Goal: Task Accomplishment & Management: Manage account settings

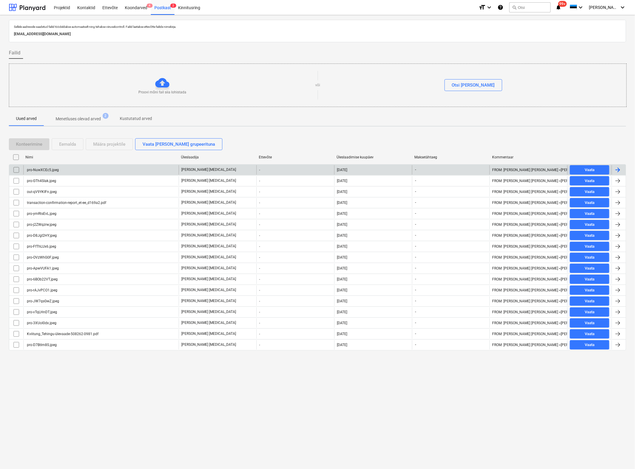
click at [68, 168] on div "pro-NuwXCEc5.jpeg" at bounding box center [100, 169] width 155 height 9
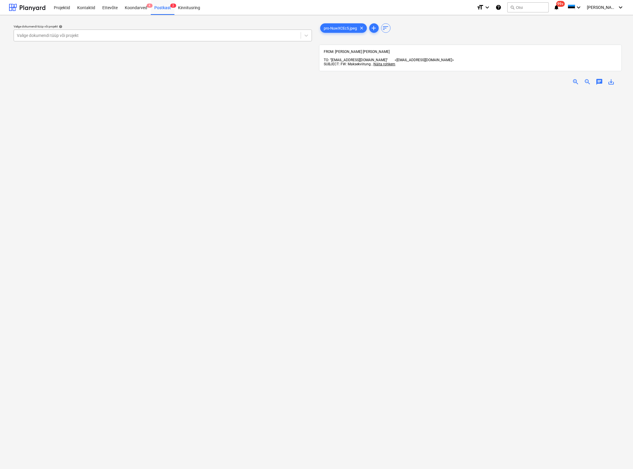
drag, startPoint x: 52, startPoint y: 39, endPoint x: 56, endPoint y: 41, distance: 4.7
click at [52, 39] on div "Valige dokumendi tüüp või projekt" at bounding box center [157, 35] width 287 height 8
click at [98, 37] on div at bounding box center [157, 36] width 281 height 6
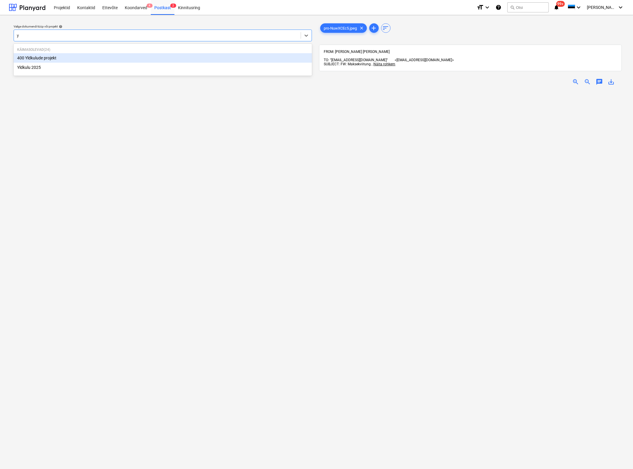
type input "yl"
click at [73, 70] on div "Yldkulu 2025" at bounding box center [163, 67] width 298 height 9
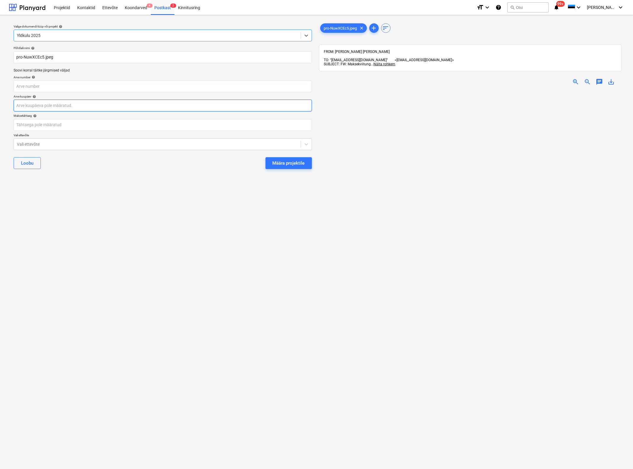
click at [45, 106] on body "Projektid Kontaktid Ettevõte Koondarved 4 Postkast 2 Kinnitusring format_size k…" at bounding box center [316, 234] width 633 height 469
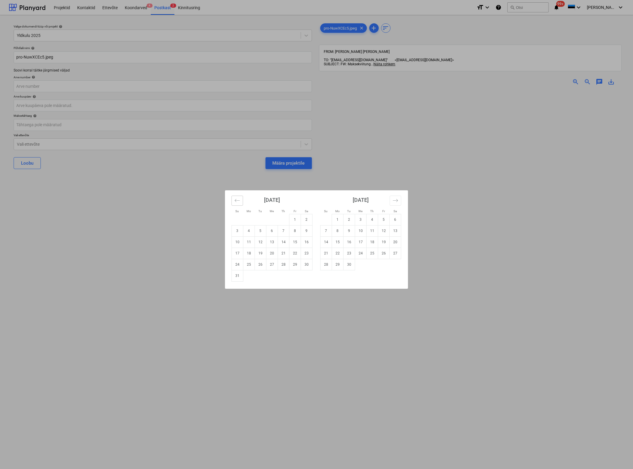
click at [235, 196] on button "Move backward to switch to the previous month." at bounding box center [238, 201] width 12 height 10
click at [274, 221] on td "2" at bounding box center [272, 219] width 12 height 11
type input "02 Jul 2025"
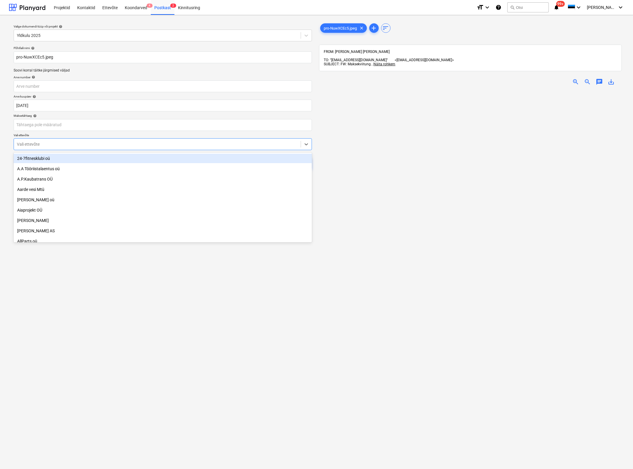
click at [79, 148] on div "Vali ettevõte" at bounding box center [157, 144] width 287 height 8
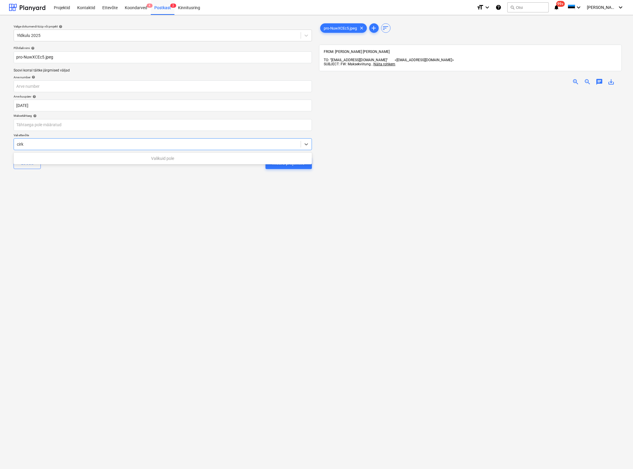
type input "cir"
click at [266, 157] on button "Määra projektile" at bounding box center [289, 163] width 46 height 12
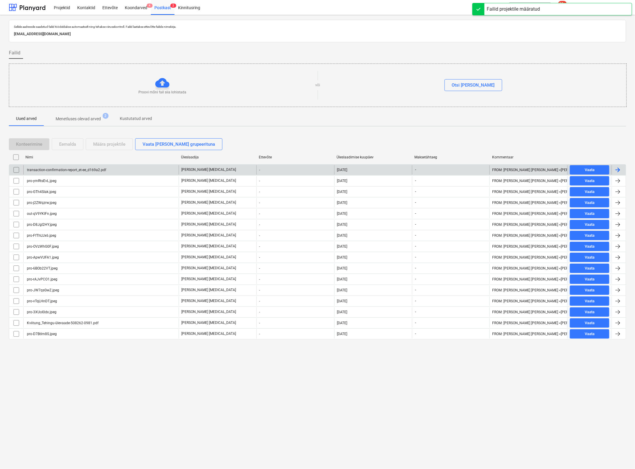
click at [55, 172] on div "transaction-confirmation-report_et-ee_d169a2.pdf" at bounding box center [100, 169] width 155 height 9
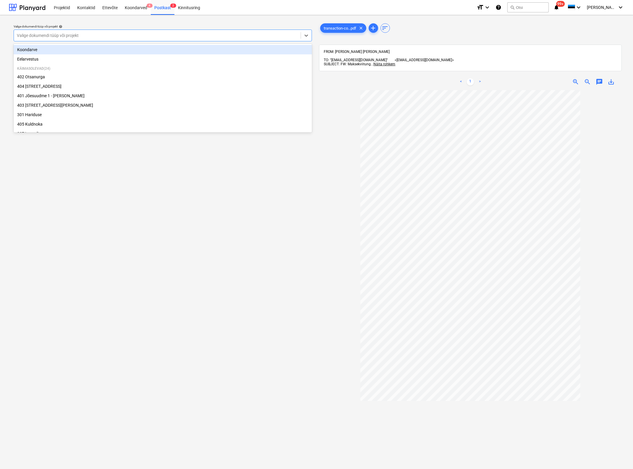
click at [91, 34] on div at bounding box center [157, 36] width 281 height 6
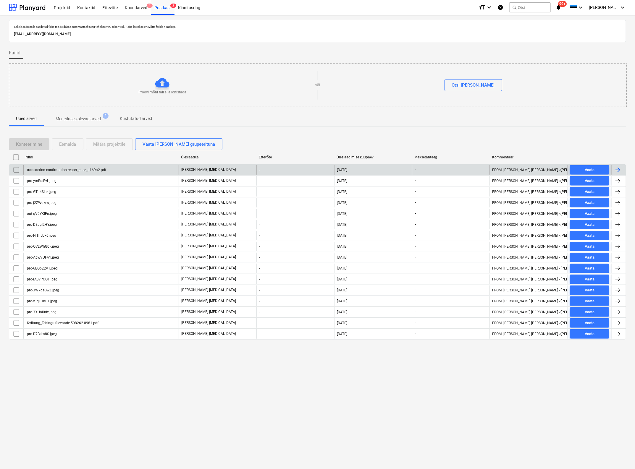
click at [17, 168] on input "checkbox" at bounding box center [16, 169] width 9 height 9
click at [65, 142] on div "Eemalda" at bounding box center [67, 144] width 17 height 8
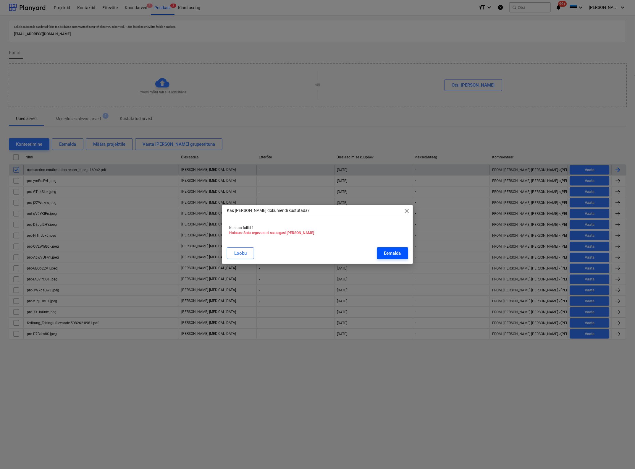
click at [392, 254] on div "Eemalda" at bounding box center [392, 254] width 17 height 8
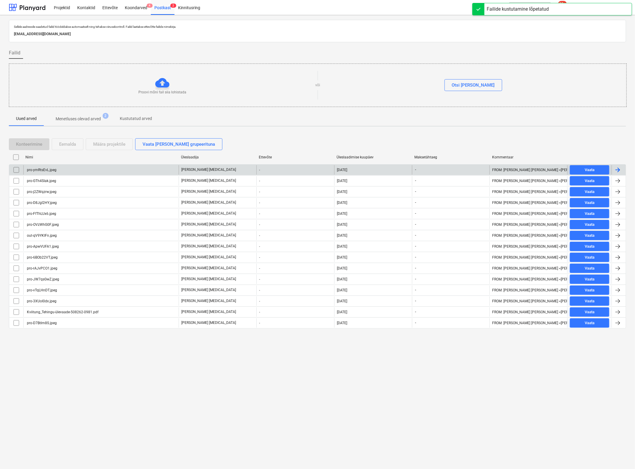
click at [46, 169] on div "pro-ymRtsEvL.jpeg" at bounding box center [41, 170] width 30 height 4
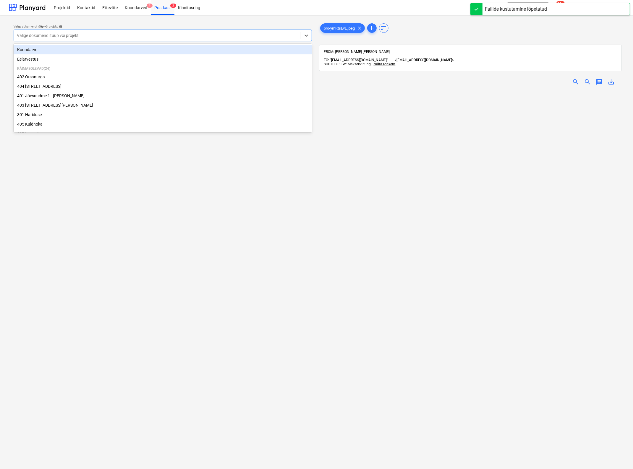
click at [124, 38] on div at bounding box center [157, 36] width 281 height 6
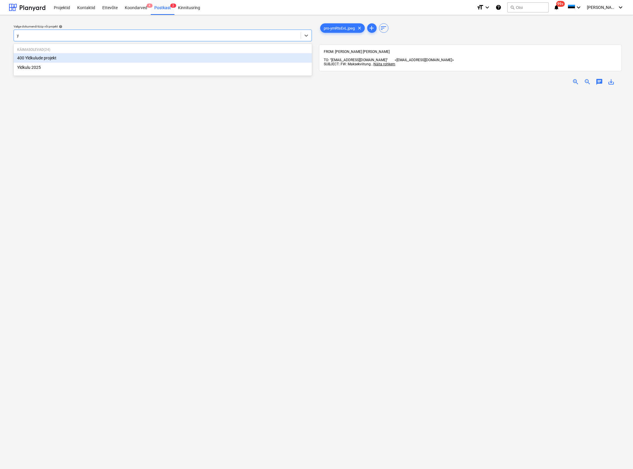
type input "yl"
click at [112, 70] on div "Yldkulu 2025" at bounding box center [163, 67] width 298 height 9
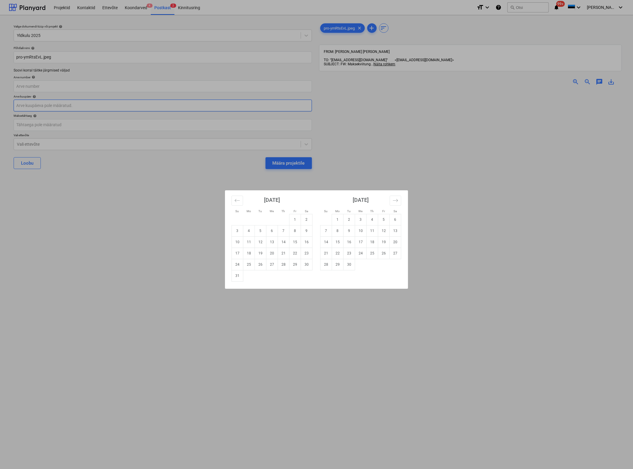
click at [94, 108] on body "Projektid Kontaktid Ettevõte Koondarved 4 Postkast 2 Kinnitusring format_size k…" at bounding box center [316, 234] width 633 height 469
click at [235, 201] on icon "Move backward to switch to the previous month." at bounding box center [238, 201] width 6 height 6
click at [282, 219] on td "3" at bounding box center [284, 219] width 12 height 11
type input "03 Jul 2025"
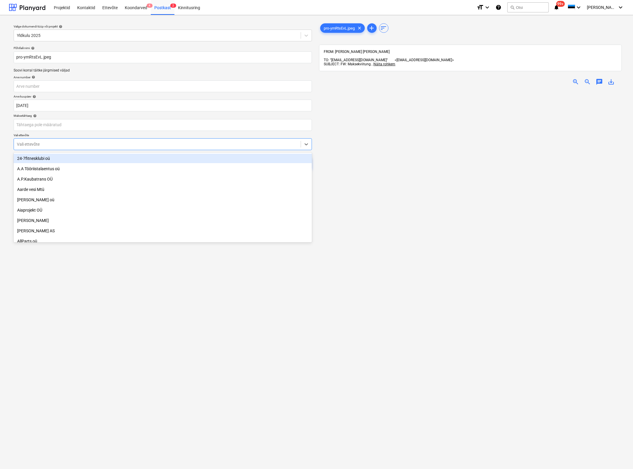
click at [107, 143] on div at bounding box center [157, 144] width 281 height 6
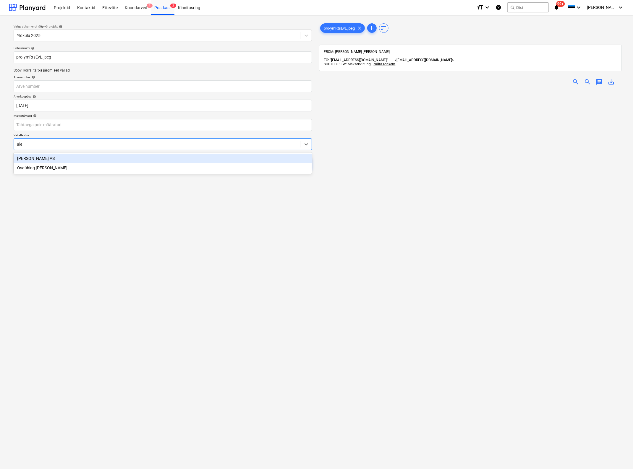
type input "alex"
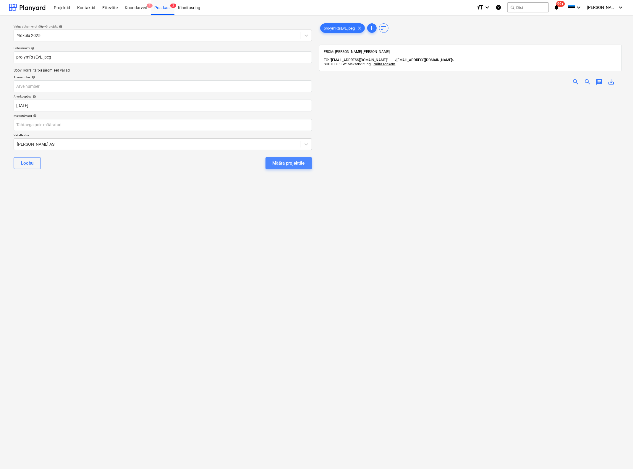
click at [288, 163] on div "Määra projektile" at bounding box center [289, 163] width 32 height 8
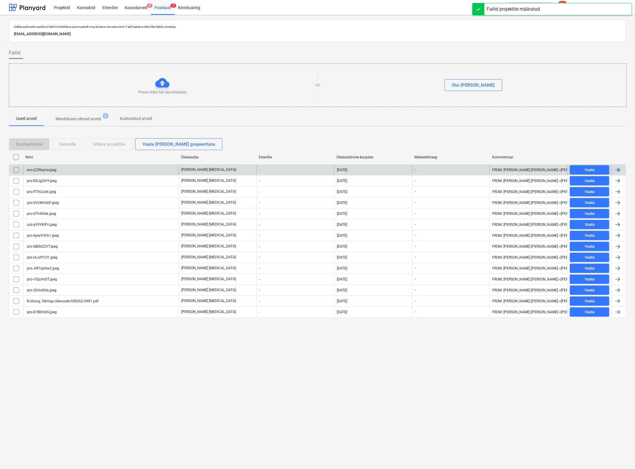
click at [68, 169] on div "pro-j2ZWqzrw.jpeg" at bounding box center [100, 169] width 155 height 9
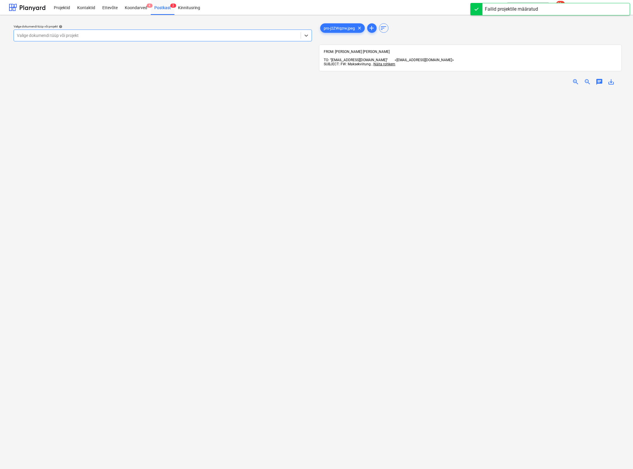
click at [78, 33] on div at bounding box center [157, 36] width 281 height 6
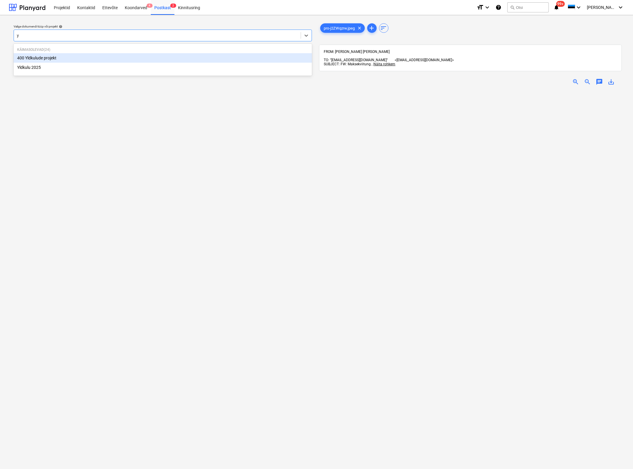
type input "yl"
click at [59, 68] on div "Yldkulu 2025" at bounding box center [163, 67] width 298 height 9
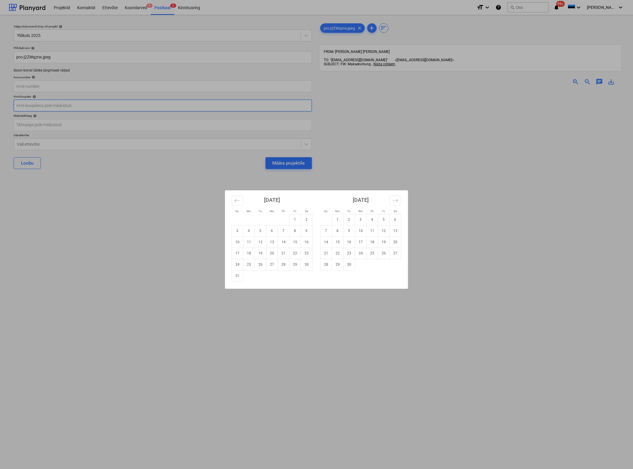
click at [52, 106] on body "Projektid Kontaktid Ettevõte Koondarved 4 Postkast 2 Kinnitusring format_size k…" at bounding box center [316, 234] width 633 height 469
click at [236, 198] on icon "Move backward to switch to the previous month." at bounding box center [238, 201] width 6 height 6
click at [294, 218] on td "4" at bounding box center [296, 219] width 12 height 11
type input "04 Jul 2025"
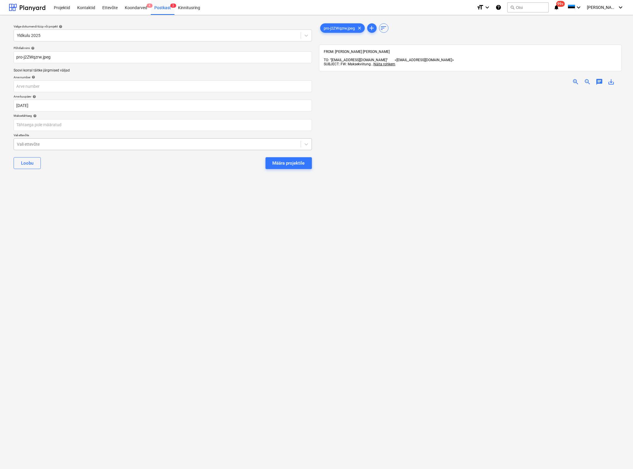
click at [69, 145] on div at bounding box center [157, 144] width 281 height 6
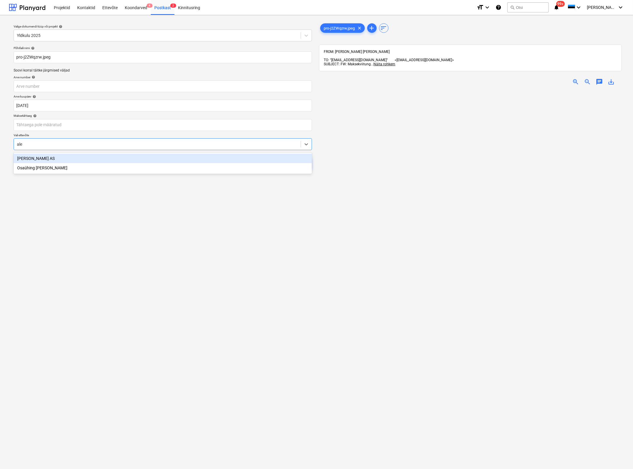
type input "alex"
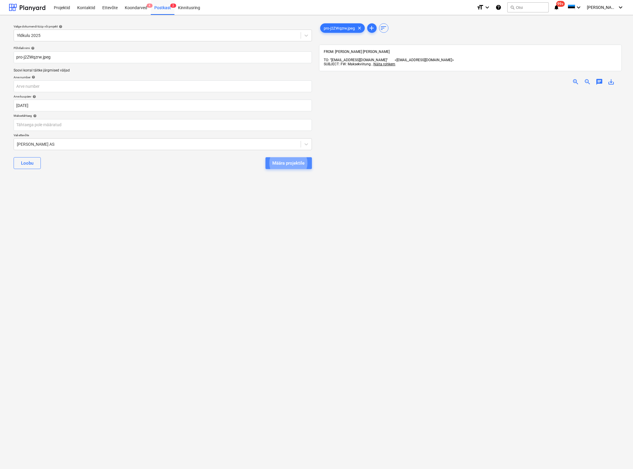
click at [283, 161] on div "Määra projektile" at bounding box center [289, 163] width 32 height 8
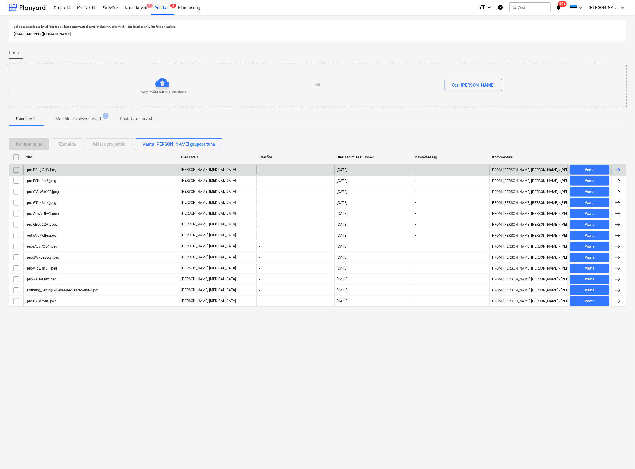
click at [96, 172] on div "pro-D8JgI2HY.jpeg" at bounding box center [100, 169] width 155 height 9
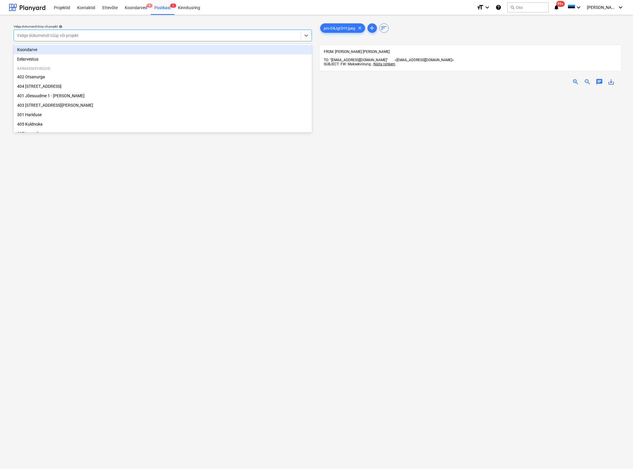
click at [111, 37] on div at bounding box center [157, 36] width 281 height 6
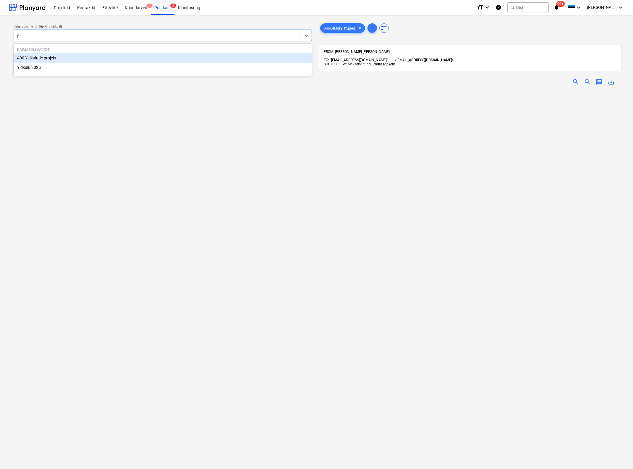
type input "yl"
click at [33, 65] on div "Yldkulu 2025" at bounding box center [163, 67] width 298 height 9
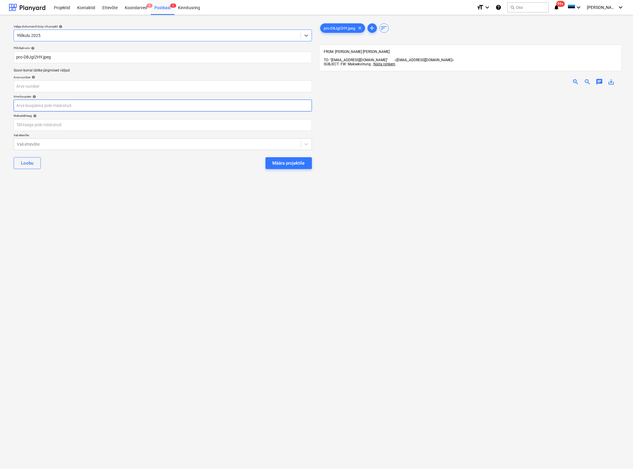
click at [76, 102] on body "Projektid Kontaktid Ettevõte Koondarved 4 Postkast 2 Kinnitusring format_size k…" at bounding box center [316, 234] width 633 height 469
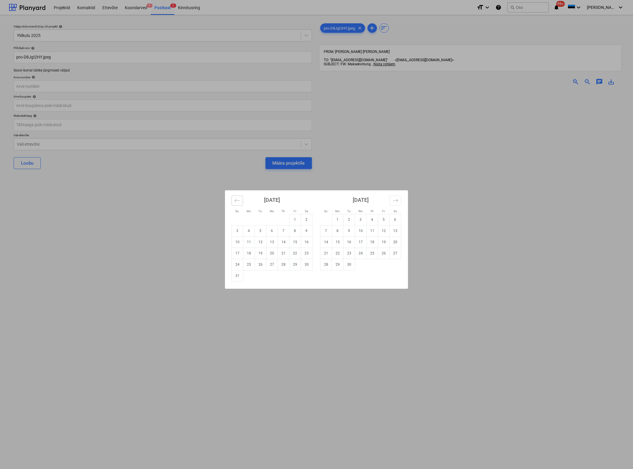
click at [235, 197] on button "Move backward to switch to the previous month." at bounding box center [238, 201] width 12 height 10
click at [297, 217] on td "4" at bounding box center [296, 219] width 12 height 11
type input "04 Jul 2025"
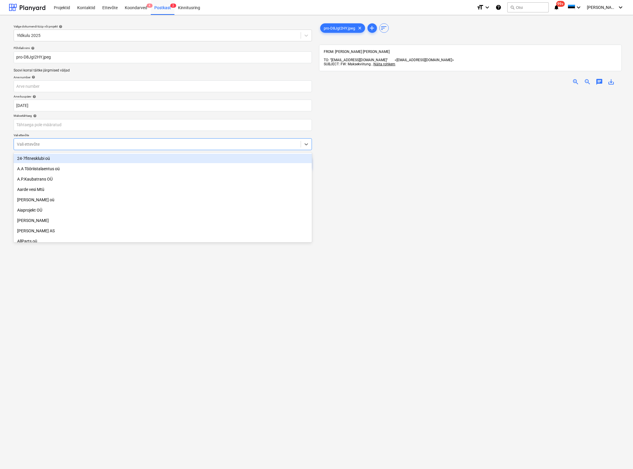
click at [129, 141] on div at bounding box center [157, 144] width 281 height 6
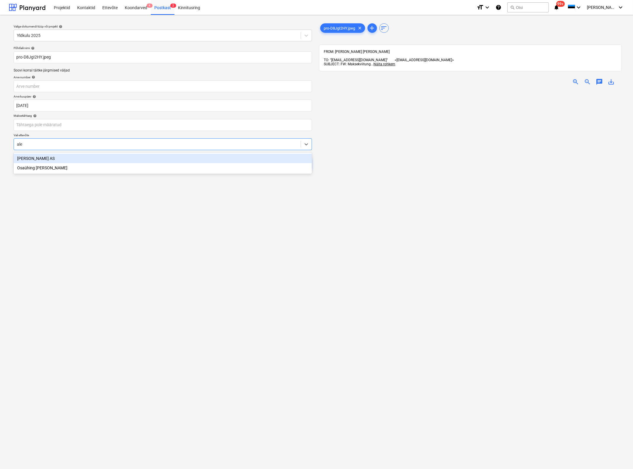
type input "alex"
click at [117, 158] on div "[PERSON_NAME] AS" at bounding box center [163, 158] width 298 height 9
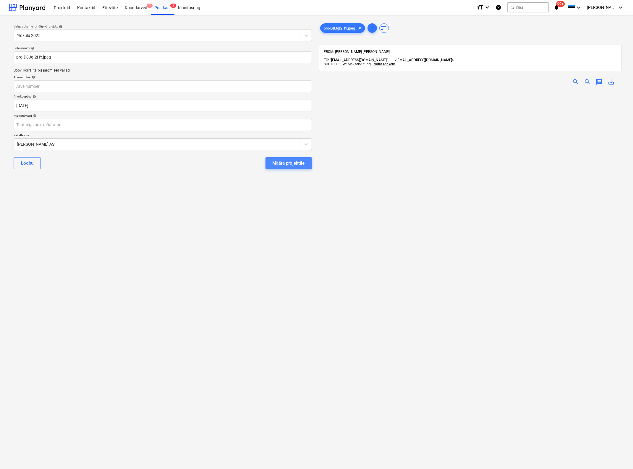
click at [299, 163] on div "Määra projektile" at bounding box center [289, 163] width 32 height 8
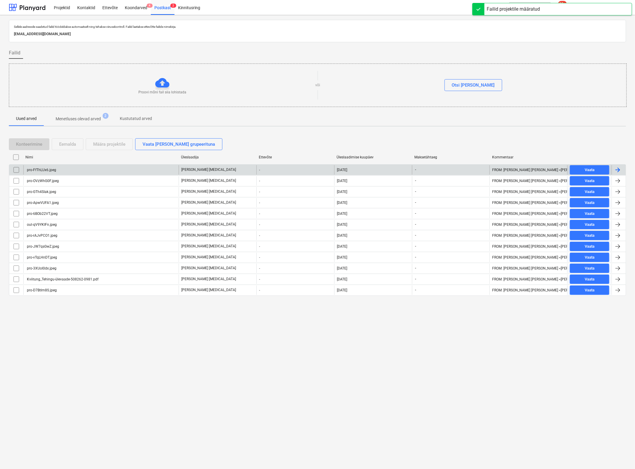
click at [79, 169] on div "pro-FfThLUx6.jpeg" at bounding box center [100, 169] width 155 height 9
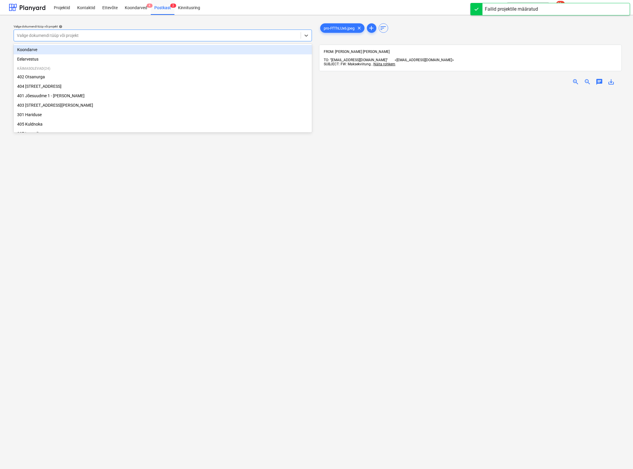
click at [118, 35] on div at bounding box center [157, 36] width 281 height 6
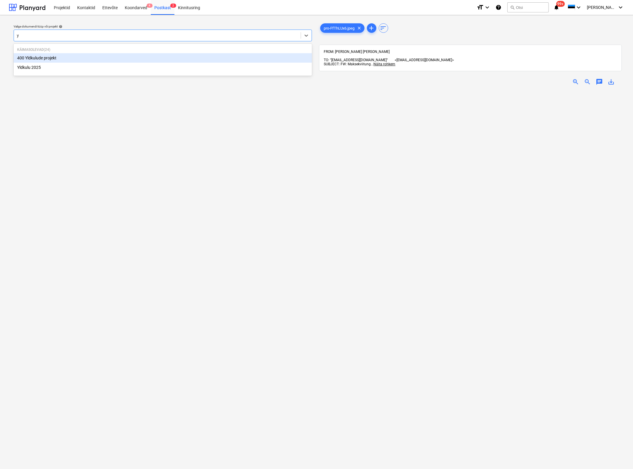
type input "yl"
click at [82, 72] on div "Yldkulu 2025" at bounding box center [163, 67] width 298 height 9
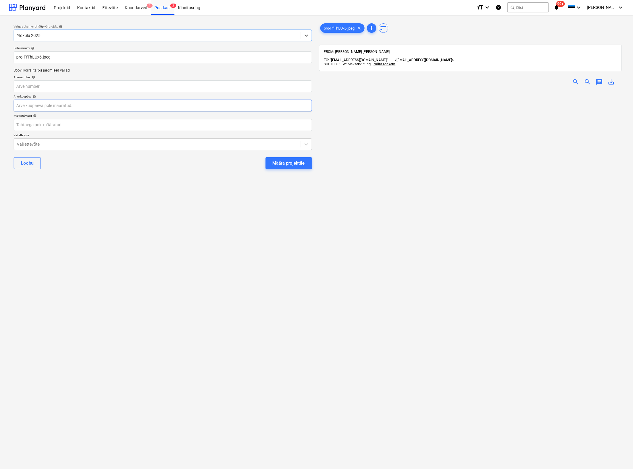
click at [48, 107] on body "Projektid Kontaktid Ettevõte Koondarved 4 Postkast 2 Kinnitusring format_size k…" at bounding box center [316, 234] width 633 height 469
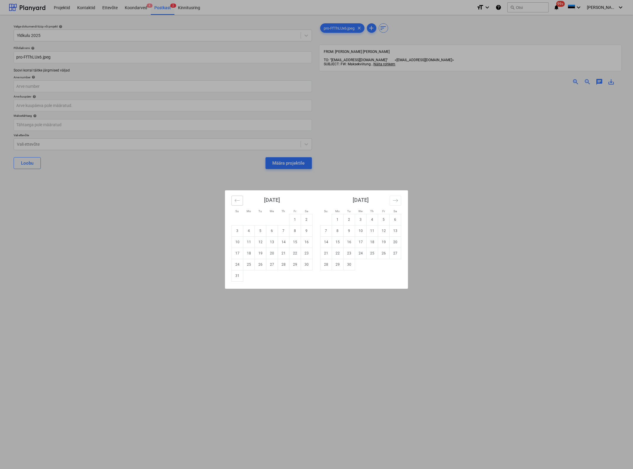
click at [236, 198] on icon "Move backward to switch to the previous month." at bounding box center [238, 201] width 6 height 6
click at [245, 230] on td "7" at bounding box center [249, 230] width 12 height 11
type input "07 Jul 2025"
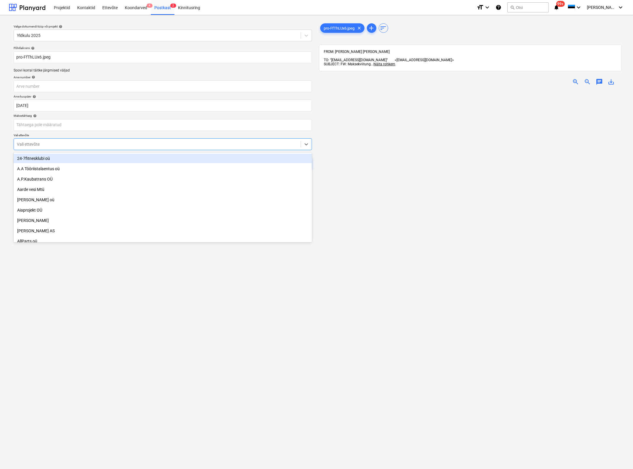
click at [153, 140] on div "Vali ettevõte" at bounding box center [157, 144] width 287 height 8
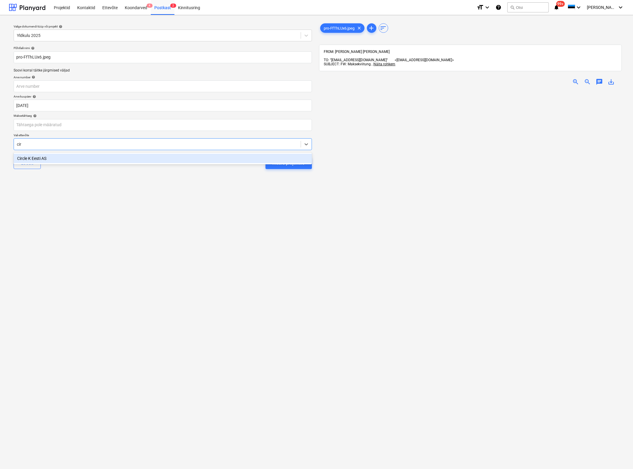
type input "circ"
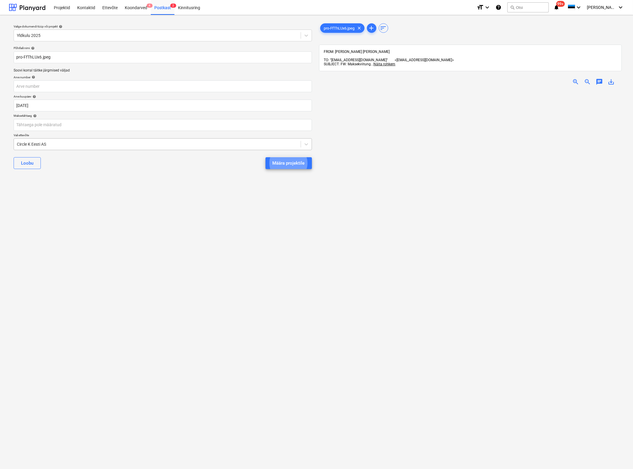
click at [266, 157] on button "Määra projektile" at bounding box center [289, 163] width 46 height 12
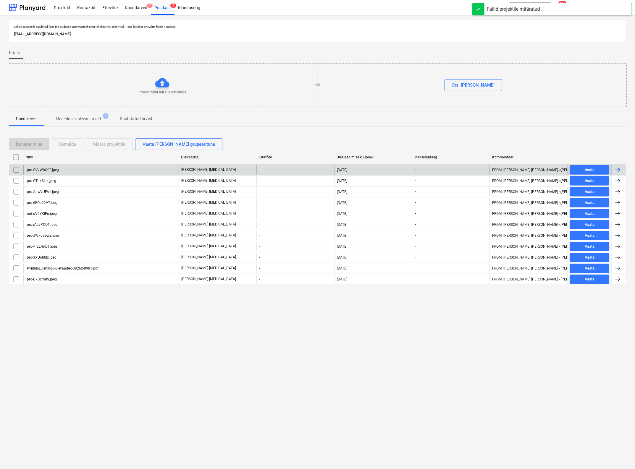
click at [67, 169] on div "pro-OVzWhG0F.jpeg" at bounding box center [100, 169] width 155 height 9
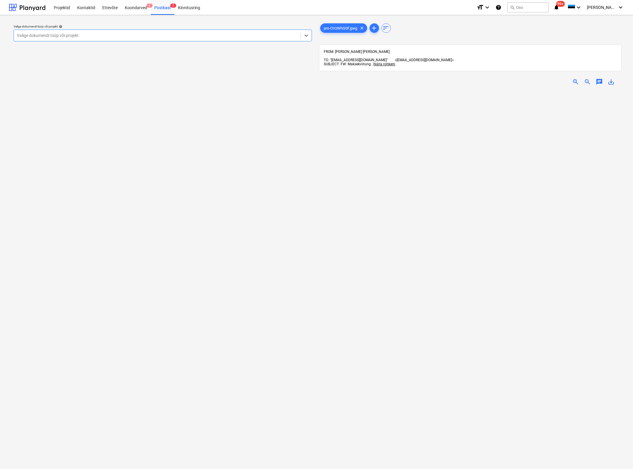
click at [147, 34] on div at bounding box center [157, 36] width 281 height 6
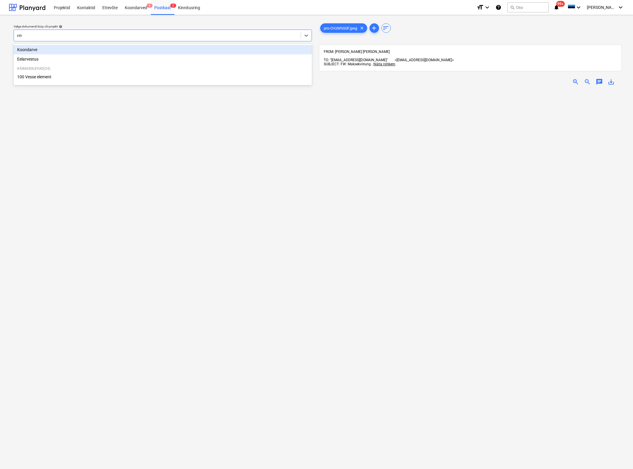
type input "vess"
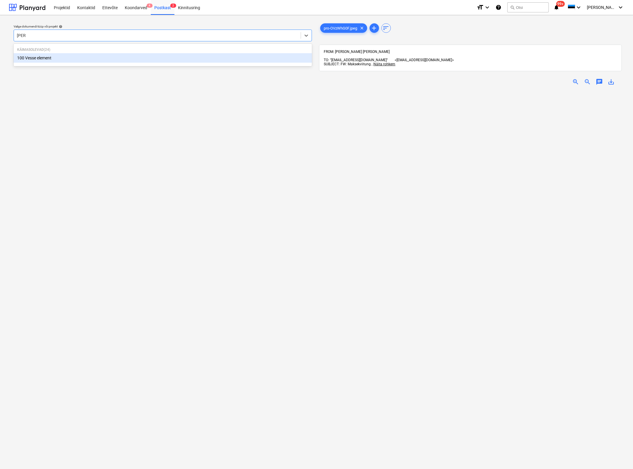
click at [116, 54] on div "100 Vesse element" at bounding box center [163, 57] width 298 height 9
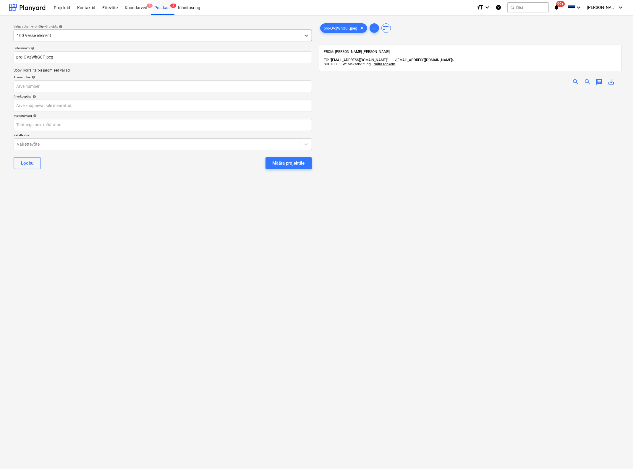
click at [575, 78] on span "zoom_in" at bounding box center [575, 81] width 7 height 7
click at [40, 105] on body "Projektid Kontaktid Ettevõte Koondarved 4 Postkast 2 Kinnitusring format_size k…" at bounding box center [316, 234] width 633 height 469
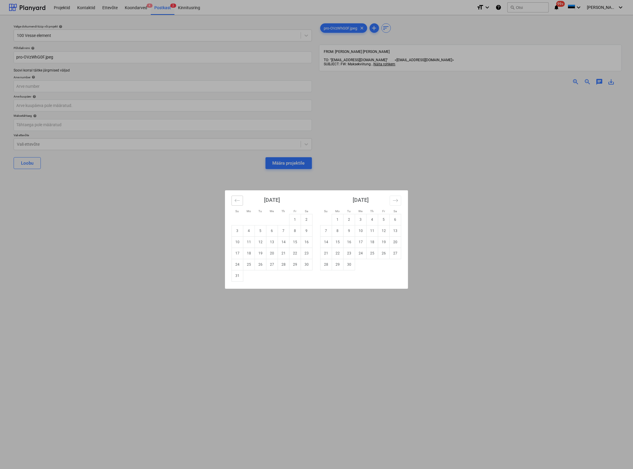
click at [235, 203] on icon "Move backward to switch to the previous month." at bounding box center [238, 201] width 6 height 6
drag, startPoint x: 250, startPoint y: 234, endPoint x: 160, endPoint y: 190, distance: 100.8
click at [250, 234] on td "7" at bounding box center [249, 230] width 12 height 11
type input "07 Jul 2025"
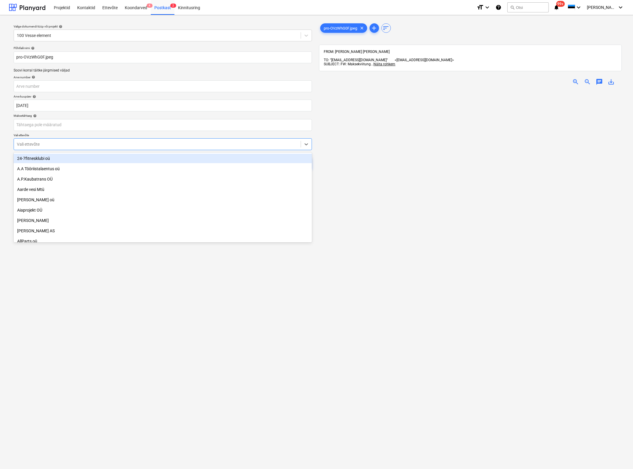
click at [111, 141] on div at bounding box center [157, 144] width 281 height 6
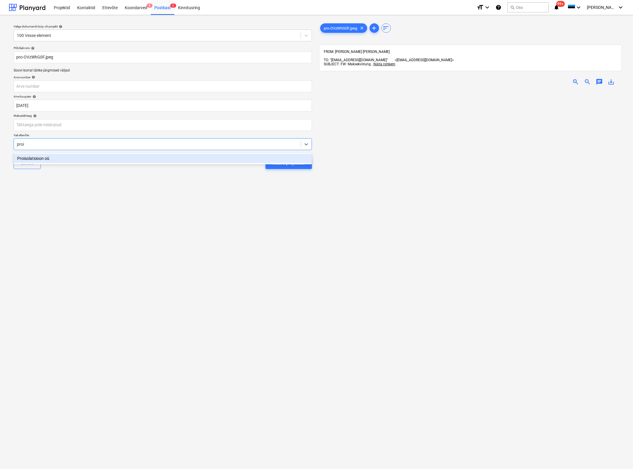
type input "prois"
click at [64, 160] on div "Proisolatsioon oü" at bounding box center [163, 158] width 298 height 9
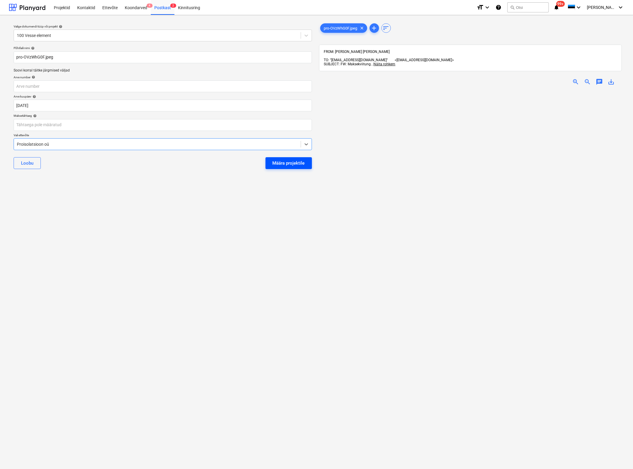
click at [280, 162] on div "Määra projektile" at bounding box center [289, 163] width 32 height 8
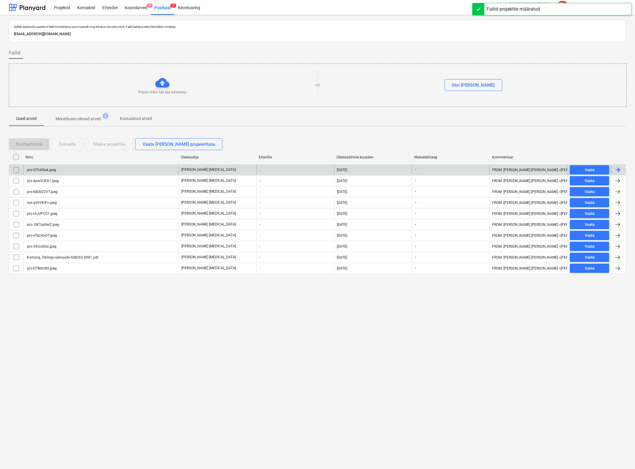
click at [95, 168] on div "pro-GTh4SIak.jpeg" at bounding box center [100, 169] width 155 height 9
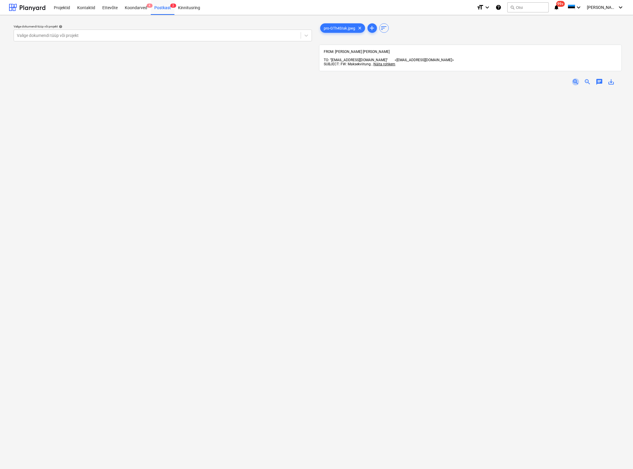
click at [574, 78] on span "zoom_in" at bounding box center [575, 81] width 7 height 7
click at [96, 34] on div at bounding box center [157, 36] width 281 height 6
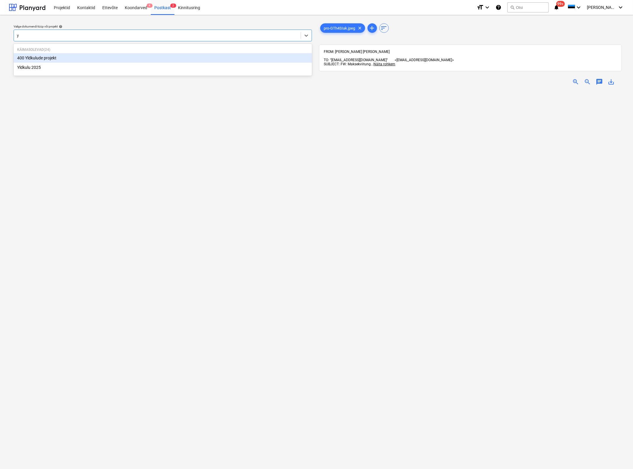
type input "yl"
click at [101, 69] on div "Yldkulu 2025" at bounding box center [163, 67] width 298 height 9
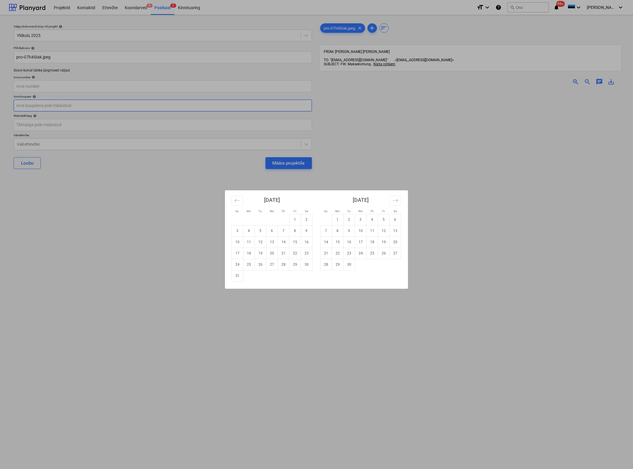
click at [84, 107] on body "Projektid Kontaktid Ettevõte Koondarved 4 Postkast 2 Kinnitusring format_size k…" at bounding box center [316, 234] width 633 height 469
click at [236, 200] on icon "Move backward to switch to the previous month." at bounding box center [238, 201] width 6 height 6
click at [265, 231] on td "8" at bounding box center [261, 230] width 12 height 11
type input "08 Jul 2025"
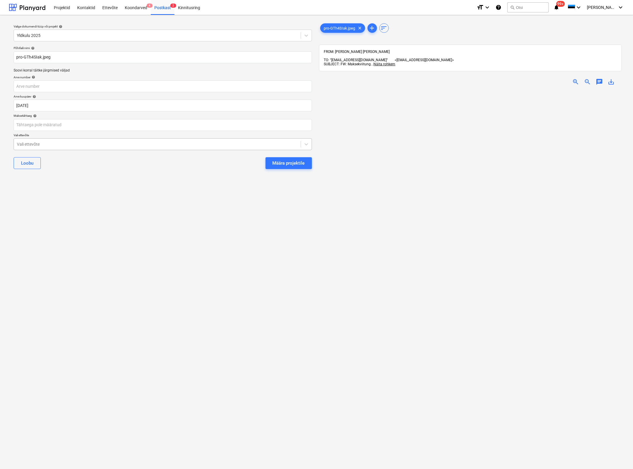
click at [143, 143] on div at bounding box center [157, 144] width 281 height 6
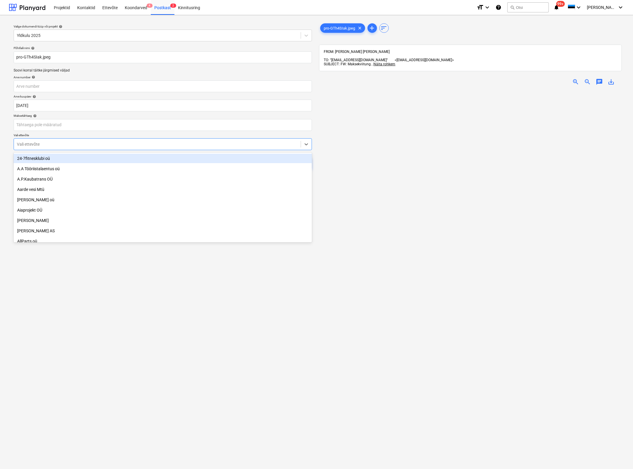
type input "a"
type input "ole"
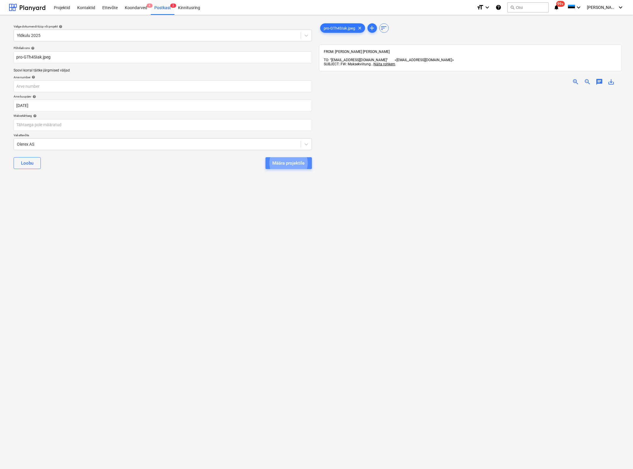
click at [274, 163] on div "Määra projektile" at bounding box center [289, 163] width 32 height 8
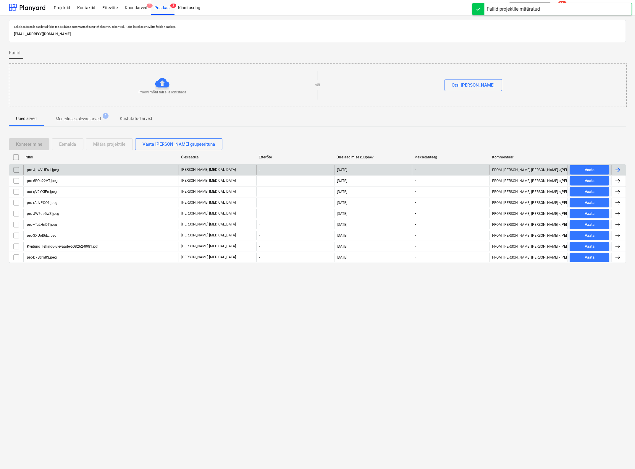
click at [36, 169] on div "pro-ApwVUFA1.jpeg" at bounding box center [42, 170] width 33 height 4
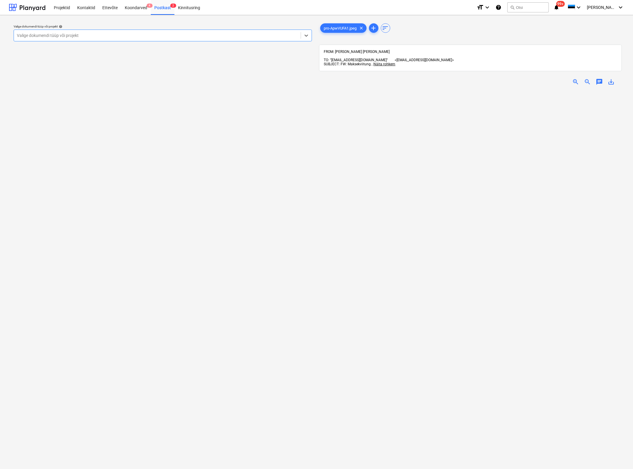
click at [111, 33] on div at bounding box center [157, 36] width 281 height 6
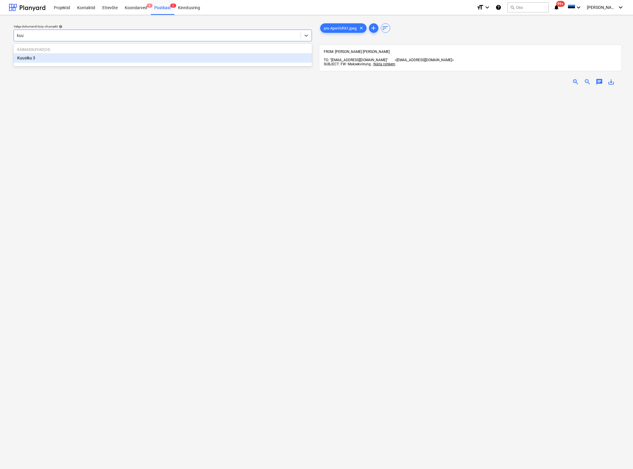
type input "kuus"
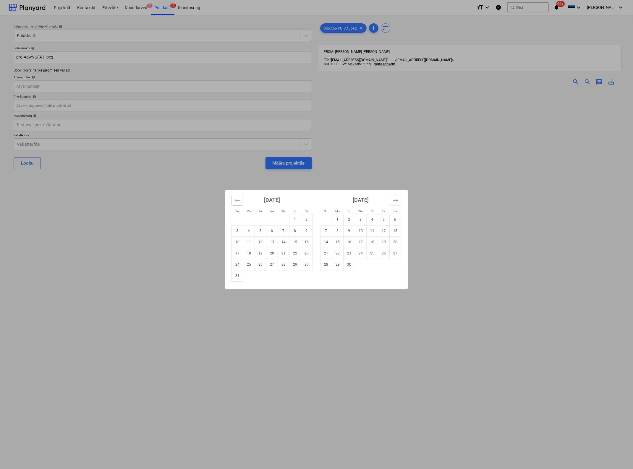
click at [240, 201] on icon "Move backward to switch to the previous month." at bounding box center [238, 201] width 6 height 6
click at [269, 229] on td "9" at bounding box center [272, 230] width 12 height 11
type input "09 Jul 2025"
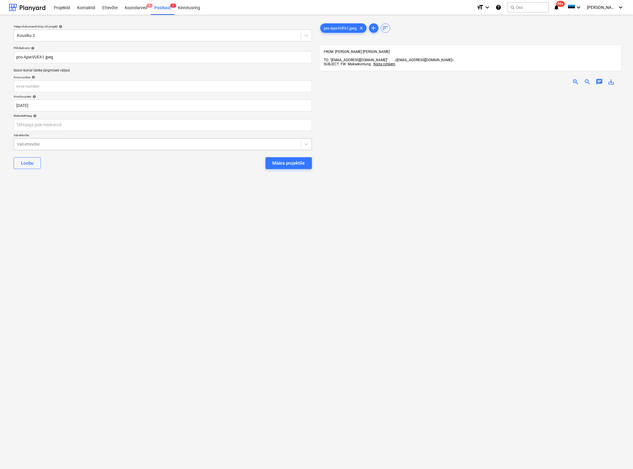
click at [112, 144] on div at bounding box center [157, 144] width 281 height 6
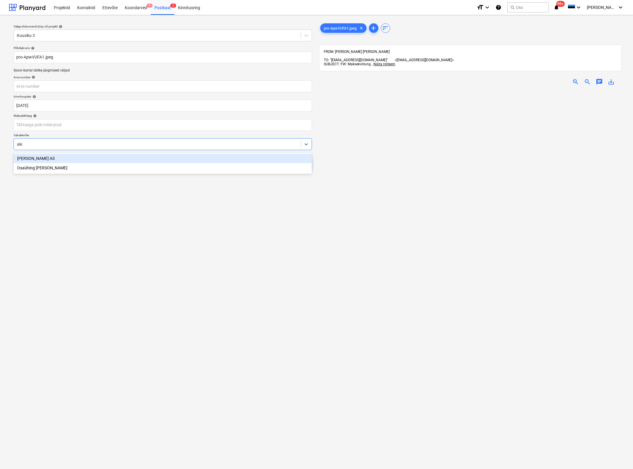
type input "alex"
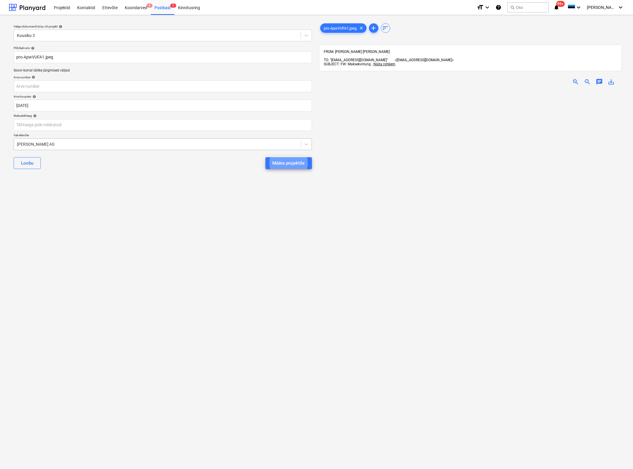
click at [266, 157] on button "Määra projektile" at bounding box center [289, 163] width 46 height 12
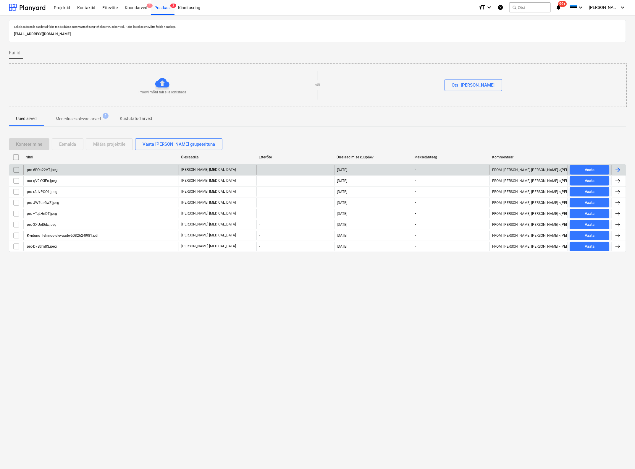
click at [67, 170] on div "pro-6BOb22VT.jpeg" at bounding box center [100, 169] width 155 height 9
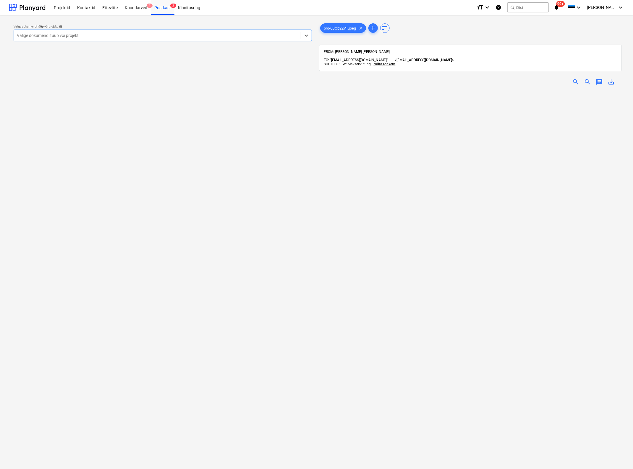
click at [117, 35] on div at bounding box center [157, 36] width 281 height 6
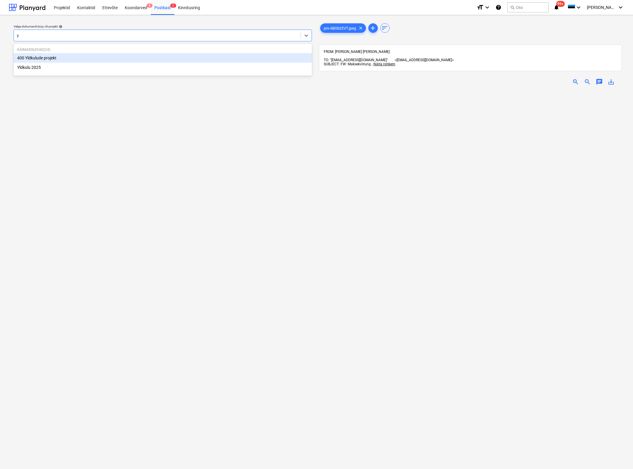
type input "yl"
click at [33, 68] on div "Yldkulu 2025" at bounding box center [163, 67] width 298 height 9
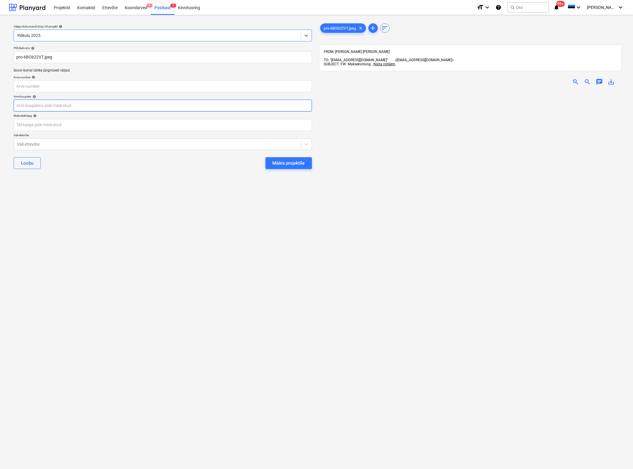
click at [46, 103] on body "Projektid Kontaktid Ettevõte Koondarved 4 Postkast 2 Kinnitusring format_size k…" at bounding box center [316, 234] width 633 height 469
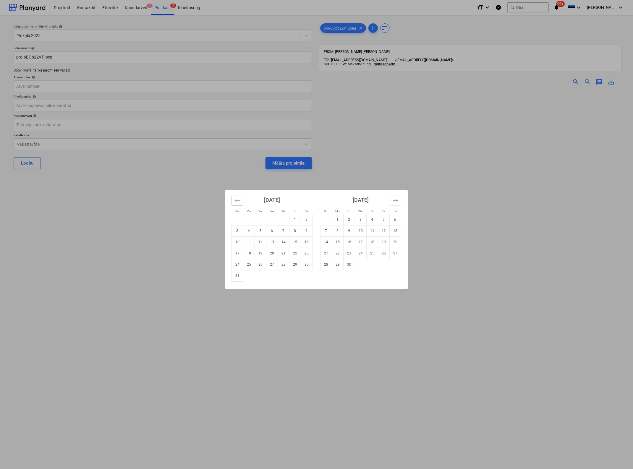
click at [238, 197] on button "Move backward to switch to the previous month." at bounding box center [238, 201] width 12 height 10
click at [269, 234] on td "9" at bounding box center [272, 230] width 12 height 11
type input "09 Jul 2025"
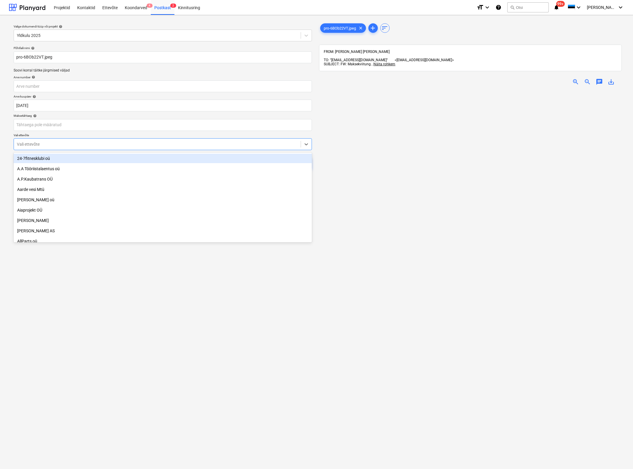
click at [86, 143] on div at bounding box center [157, 144] width 281 height 6
type input "ale"
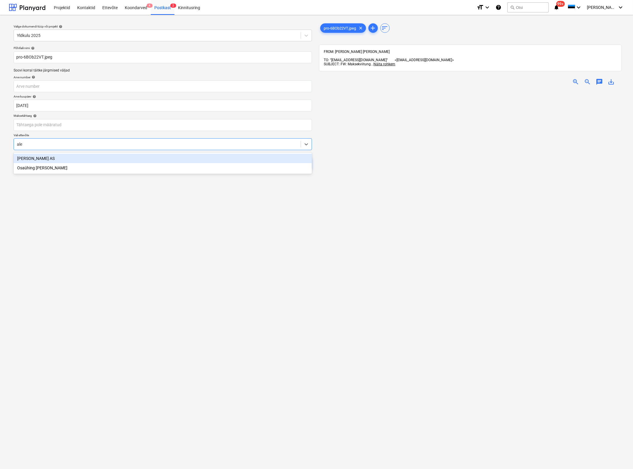
click at [67, 158] on div "[PERSON_NAME] AS" at bounding box center [163, 158] width 298 height 9
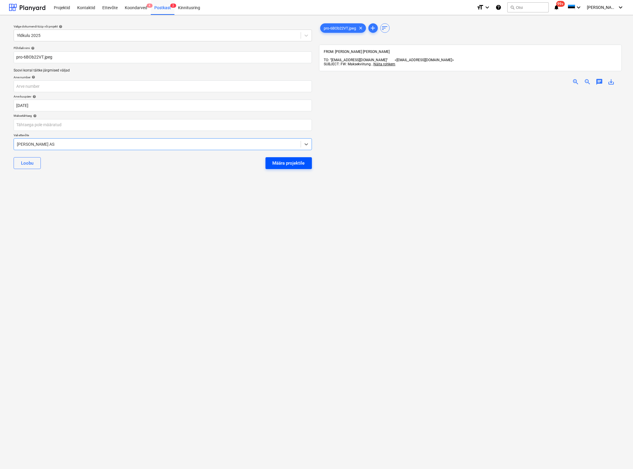
click at [297, 166] on div "Määra projektile" at bounding box center [289, 163] width 32 height 8
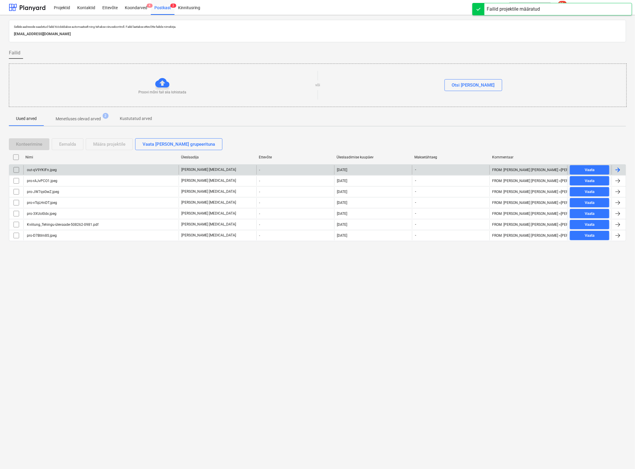
click at [62, 168] on div "out-qV9YKIFn.jpeg" at bounding box center [100, 169] width 155 height 9
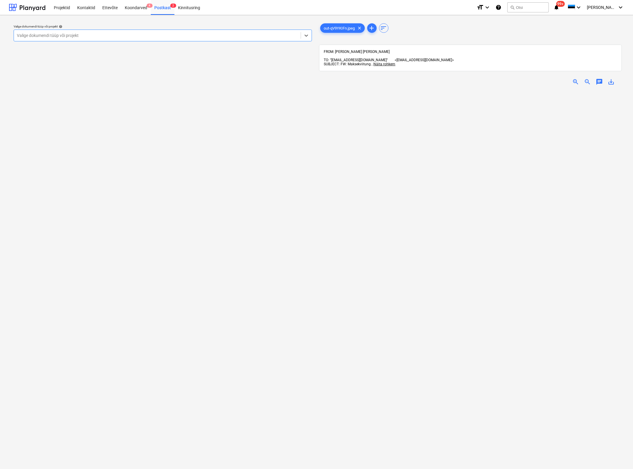
click at [192, 38] on div at bounding box center [157, 36] width 281 height 6
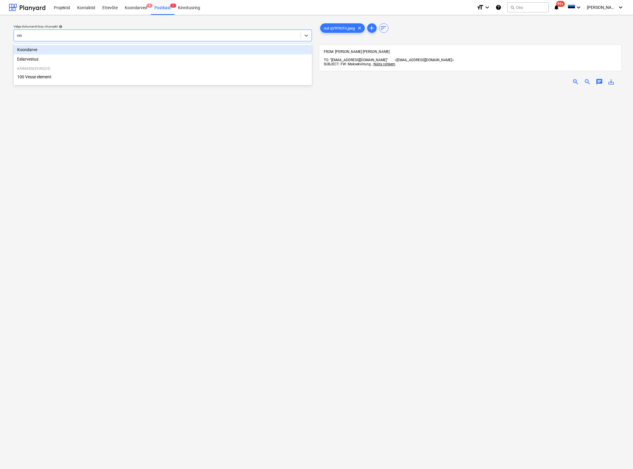
type input "vess"
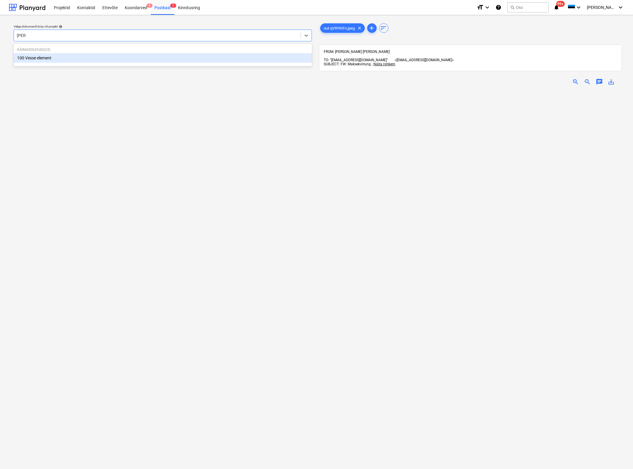
click at [152, 60] on div "100 Vesse element" at bounding box center [163, 57] width 298 height 9
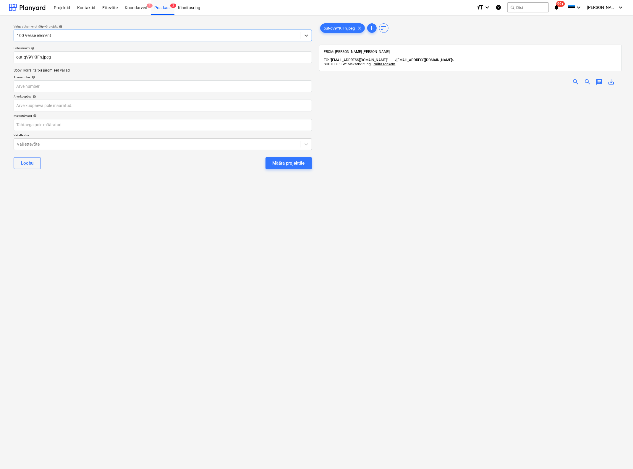
click at [571, 78] on div "zoom_in" at bounding box center [576, 81] width 12 height 7
click at [574, 78] on span "zoom_in" at bounding box center [575, 81] width 7 height 7
click at [573, 78] on span "zoom_in" at bounding box center [575, 81] width 7 height 7
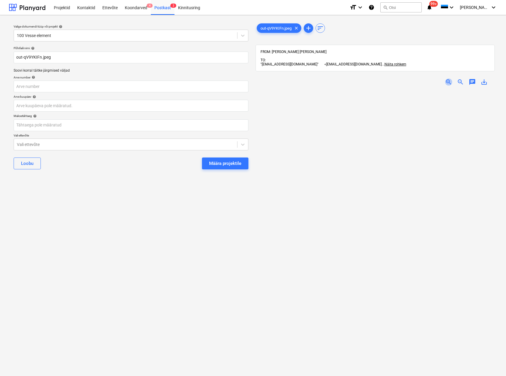
click at [446, 80] on span "zoom_in" at bounding box center [448, 81] width 7 height 7
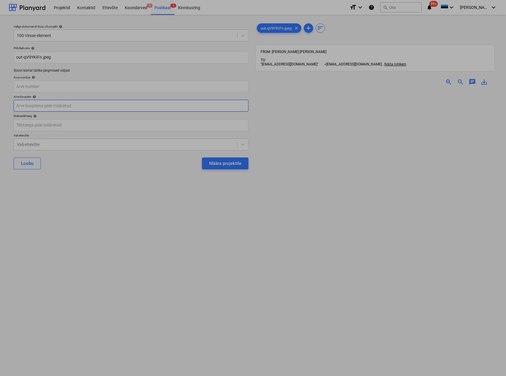
click at [51, 102] on body "Projektid Kontaktid Ettevõte Koondarved 4 Postkast 2 Kinnitusring format_size k…" at bounding box center [253, 188] width 506 height 376
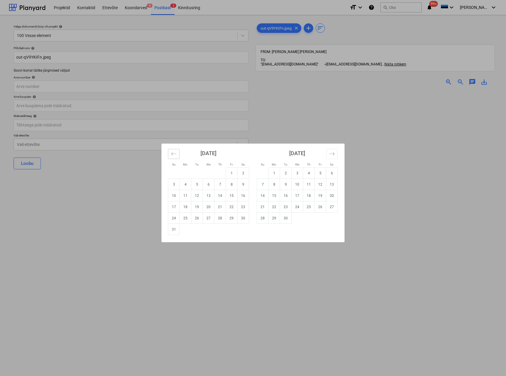
click at [176, 150] on button "Move backward to switch to the previous month." at bounding box center [174, 154] width 12 height 10
click at [219, 183] on td "10" at bounding box center [220, 184] width 12 height 11
type input "10 Jul 2025"
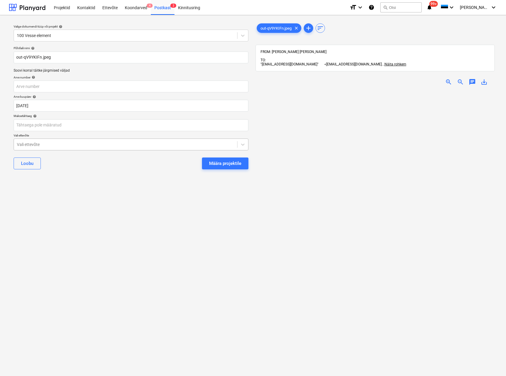
click at [122, 145] on div at bounding box center [125, 144] width 217 height 6
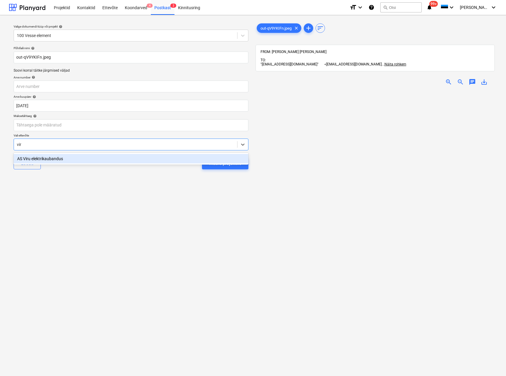
type input "viru"
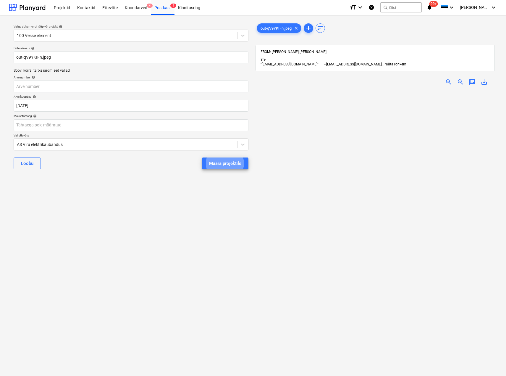
click at [202, 157] on button "Määra projektile" at bounding box center [225, 163] width 46 height 12
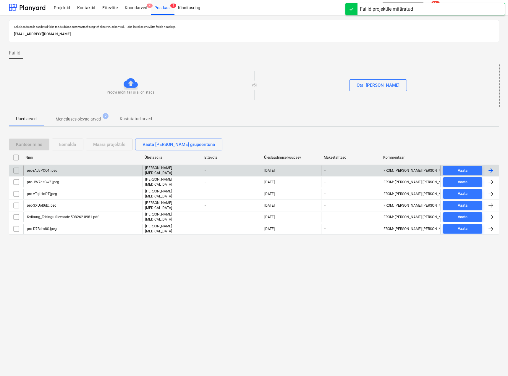
click at [62, 170] on div "pro-rAJvPCO1.jpeg" at bounding box center [82, 170] width 119 height 10
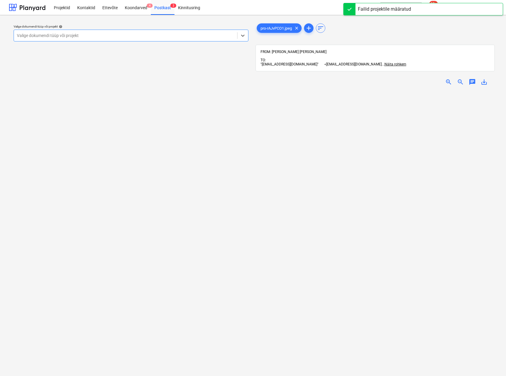
click at [63, 33] on div at bounding box center [125, 36] width 217 height 6
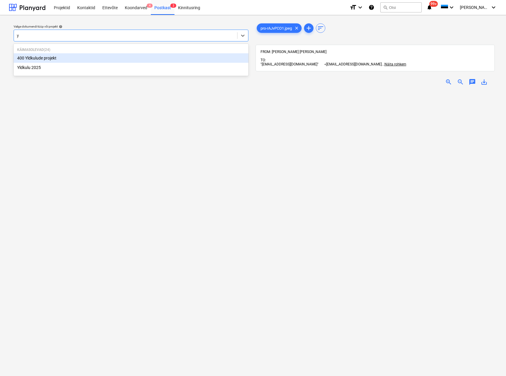
type input "yl"
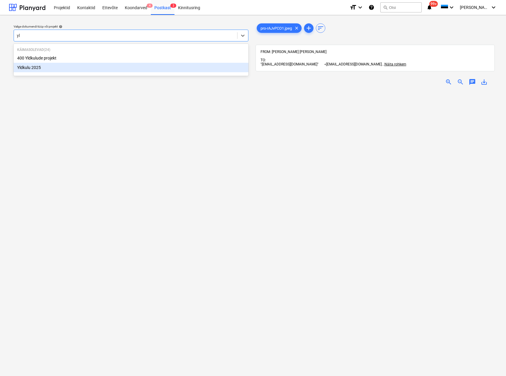
click at [47, 69] on div "Yldkulu 2025" at bounding box center [131, 67] width 235 height 9
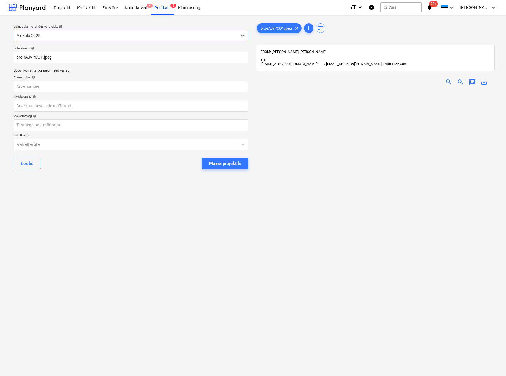
click at [449, 82] on span "zoom_in" at bounding box center [448, 81] width 7 height 7
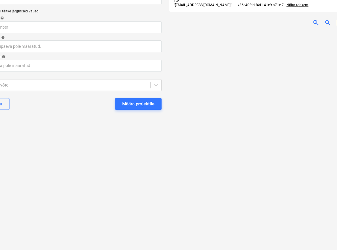
scroll to position [59, 68]
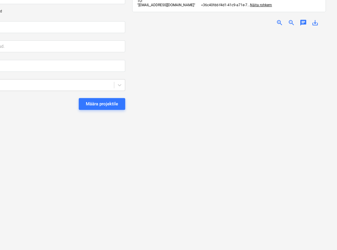
drag, startPoint x: 245, startPoint y: 149, endPoint x: 297, endPoint y: 146, distance: 52.1
click at [261, 31] on img at bounding box center [253, 31] width 242 height 0
click at [290, 19] on span "zoom_out" at bounding box center [291, 22] width 7 height 7
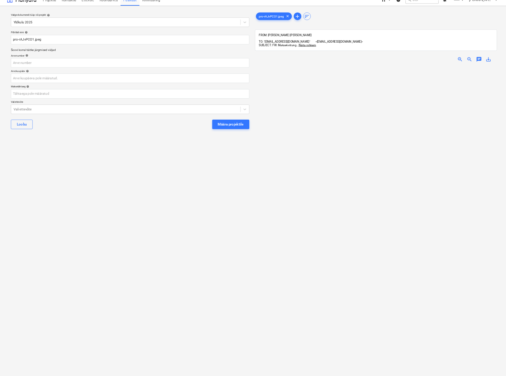
scroll to position [0, 0]
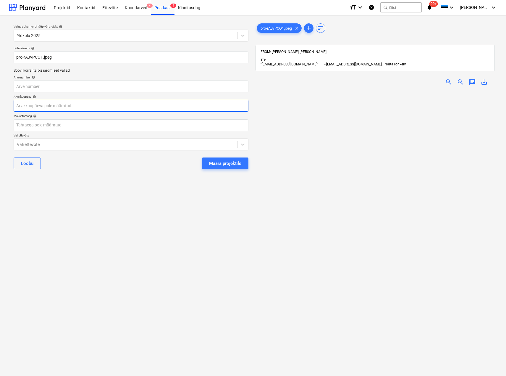
click at [20, 104] on body "Projektid Kontaktid Ettevõte Koondarved 4 Postkast 2 Kinnitusring format_size k…" at bounding box center [253, 188] width 506 height 376
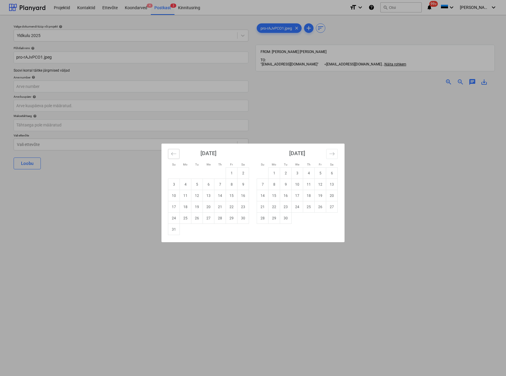
click at [175, 151] on icon "Move backward to switch to the previous month." at bounding box center [174, 154] width 6 height 6
click at [220, 185] on td "10" at bounding box center [220, 184] width 12 height 11
type input "10 Jul 2025"
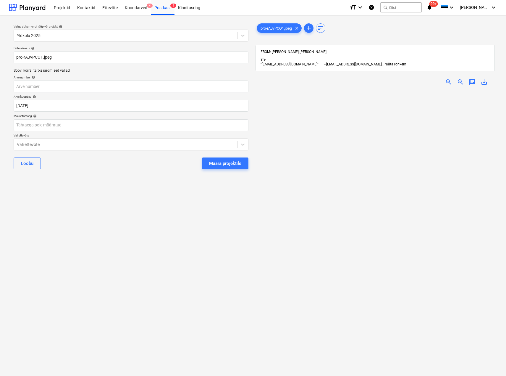
click at [107, 151] on div "Põhifaili nimi help pro-rAJvPCO1.jpeg Soovi korral täitke järgmised väljad Arve…" at bounding box center [131, 110] width 240 height 132
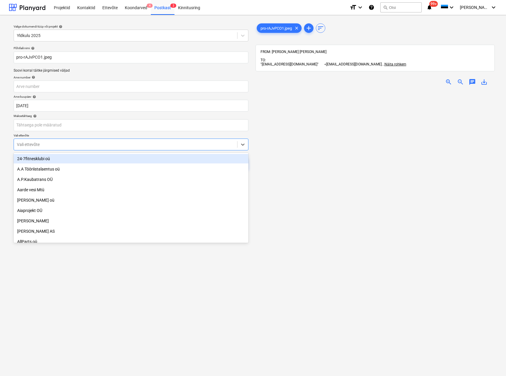
click at [74, 145] on div at bounding box center [125, 144] width 217 height 6
type input "ole"
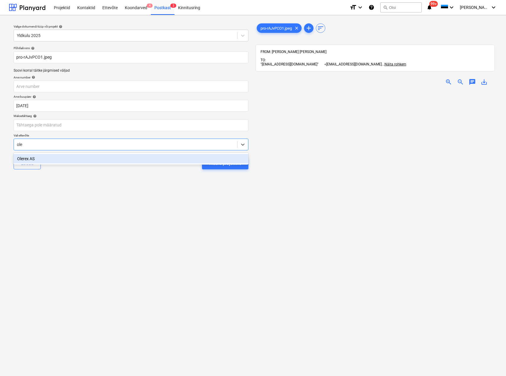
click at [62, 162] on div "Olerex AS" at bounding box center [131, 158] width 235 height 9
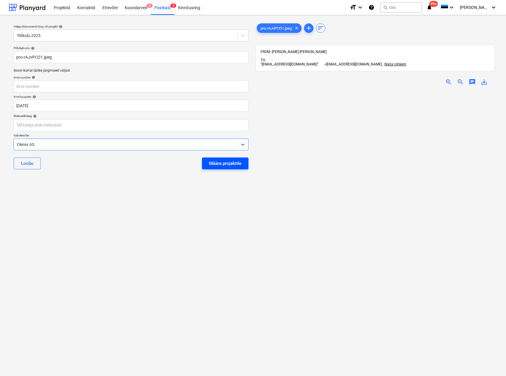
click at [223, 163] on div "Määra projektile" at bounding box center [225, 163] width 32 height 8
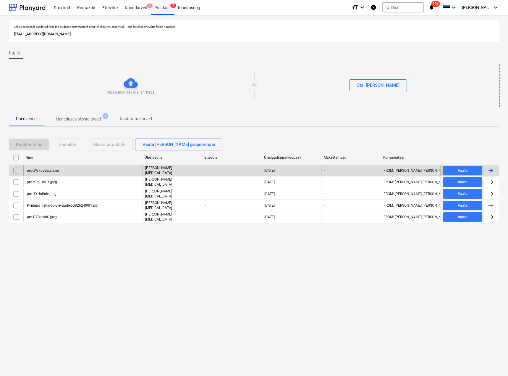
click at [80, 171] on div "pro-JW7qsGwZ.jpeg" at bounding box center [82, 170] width 119 height 10
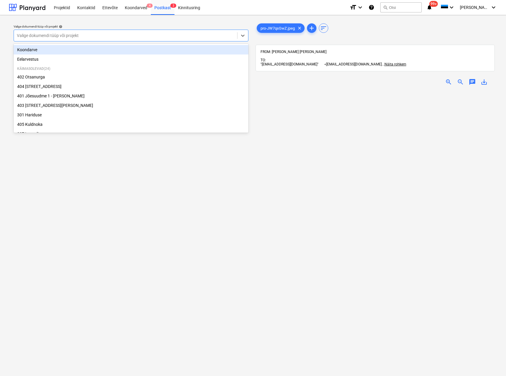
click at [67, 36] on div at bounding box center [125, 36] width 217 height 6
type input "y"
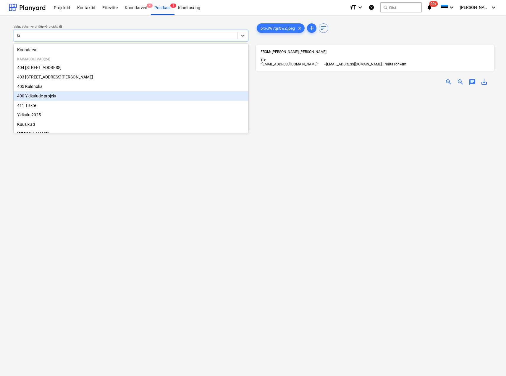
type input "kuu"
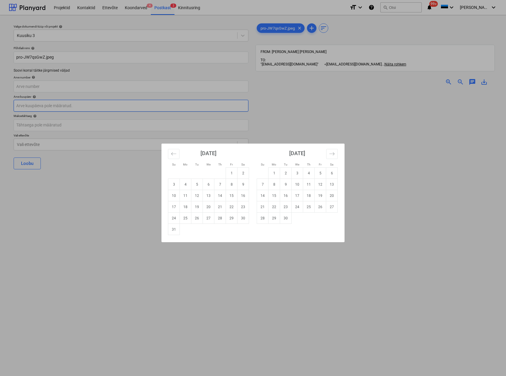
click at [69, 103] on body "Projektid Kontaktid Ettevõte Koondarved 4 Postkast 2 Kinnitusring format_size k…" at bounding box center [253, 188] width 506 height 376
click at [166, 276] on div "Su Mo Tu We Th Fr Sa Su Mo Tu We Th Fr Sa July 2025 1 2 3 4 5 6 7 8 9 10 11 12 …" at bounding box center [253, 188] width 506 height 376
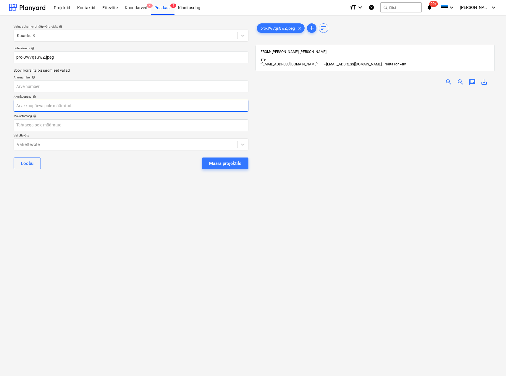
click at [44, 101] on body "Projektid Kontaktid Ettevõte Koondarved 4 Postkast 2 Kinnitusring format_size k…" at bounding box center [253, 188] width 506 height 376
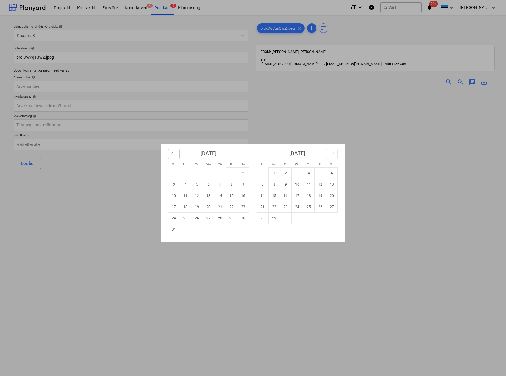
click at [177, 152] on button "Move backward to switch to the previous month." at bounding box center [174, 154] width 12 height 10
click at [210, 198] on td "16" at bounding box center [209, 195] width 12 height 11
type input "16 Jul 2025"
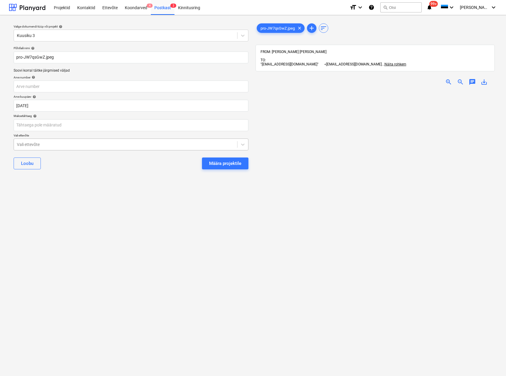
click at [74, 142] on div at bounding box center [125, 144] width 217 height 6
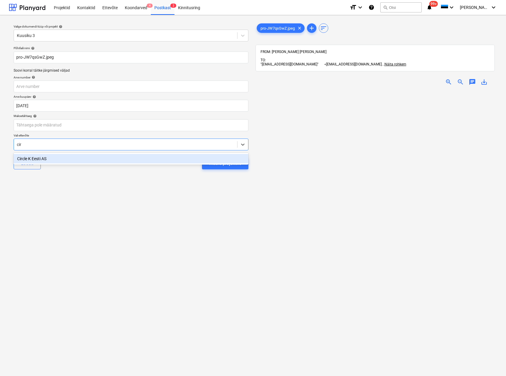
type input "circ"
click at [62, 159] on div "Circle K Eesti AS" at bounding box center [131, 158] width 235 height 9
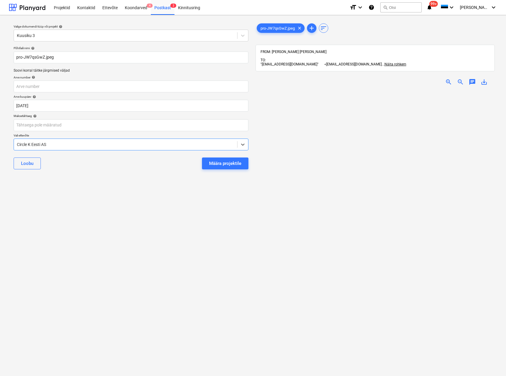
click at [209, 163] on div "Määra projektile" at bounding box center [225, 163] width 32 height 8
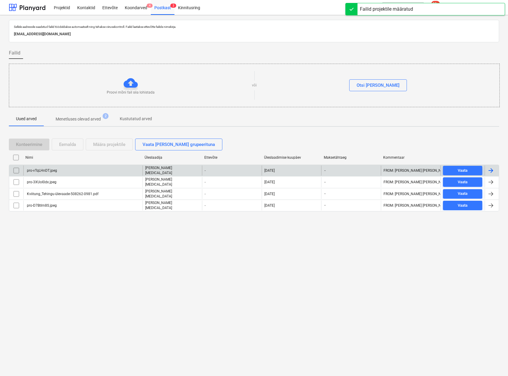
click at [108, 166] on div "pro-vTqLHnDT.jpeg" at bounding box center [82, 170] width 119 height 10
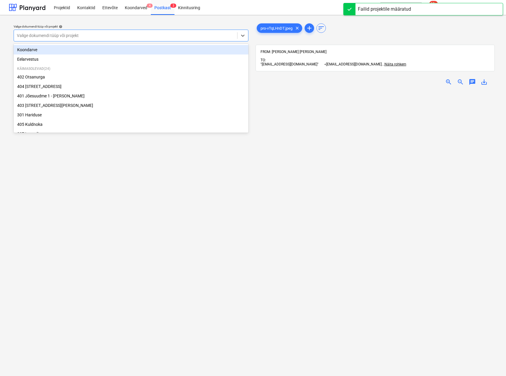
click at [105, 34] on div at bounding box center [125, 36] width 217 height 6
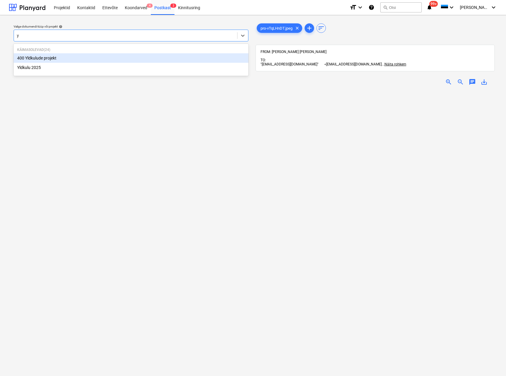
type input "yl"
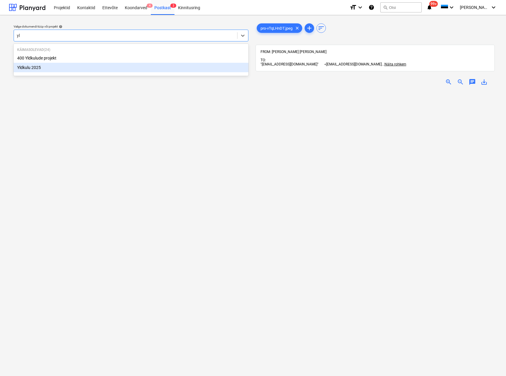
click at [90, 69] on div "Yldkulu 2025" at bounding box center [131, 67] width 235 height 9
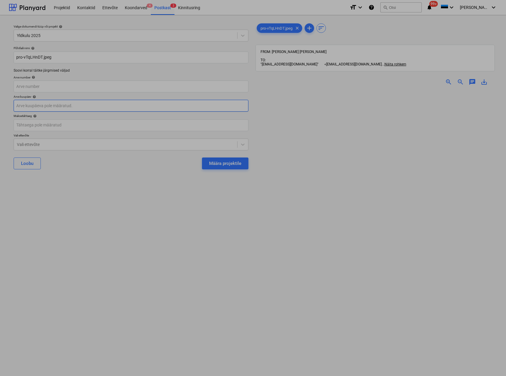
click at [66, 104] on body "Projektid Kontaktid Ettevõte Koondarved 4 Postkast 2 Kinnitusring format_size k…" at bounding box center [253, 188] width 506 height 376
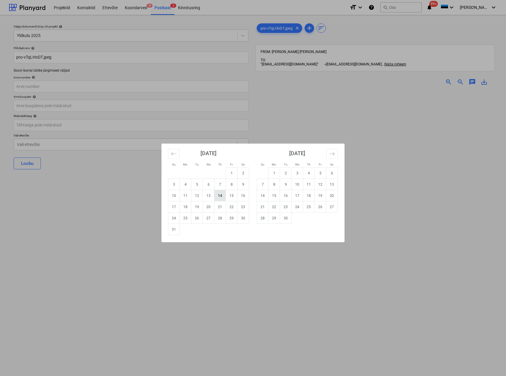
click at [219, 196] on td "14" at bounding box center [220, 195] width 12 height 11
type input "14 Aug 2025"
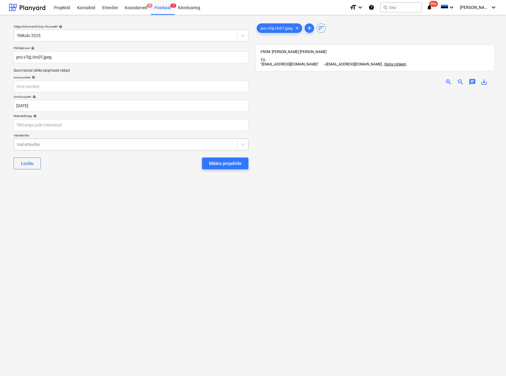
click at [38, 141] on div "Vali ettevõte" at bounding box center [125, 144] width 223 height 8
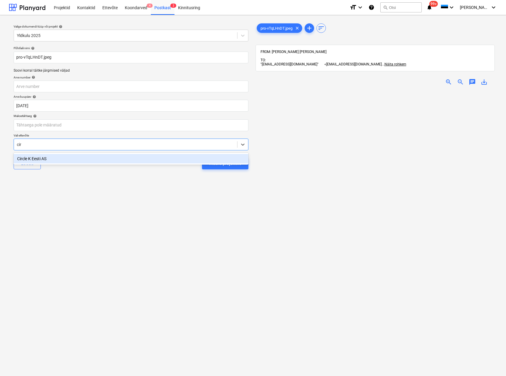
type input "circ"
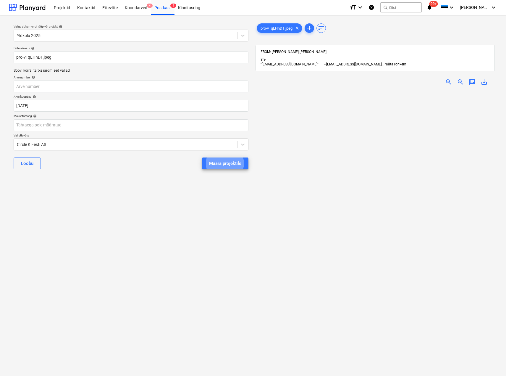
click at [202, 157] on button "Määra projektile" at bounding box center [225, 163] width 46 height 12
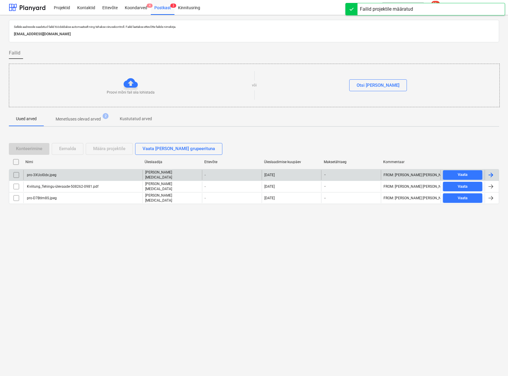
click at [65, 178] on div "pro-3XUoI0dx.jpeg" at bounding box center [82, 175] width 119 height 10
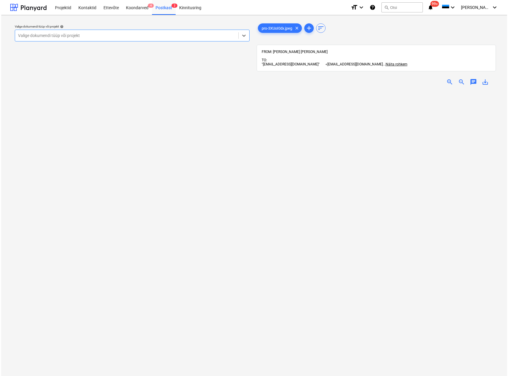
scroll to position [67, 0]
click at [44, 41] on div "Valige dokumendi tüüp või projekt" at bounding box center [131, 36] width 235 height 12
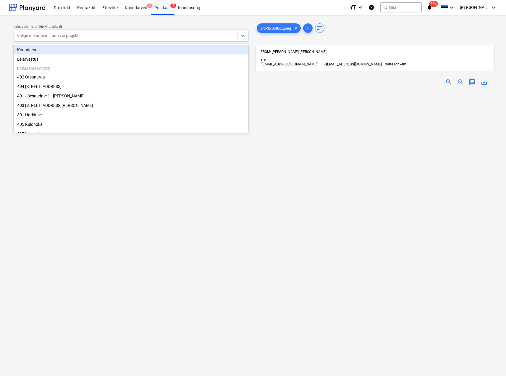
click at [30, 38] on div at bounding box center [125, 36] width 217 height 6
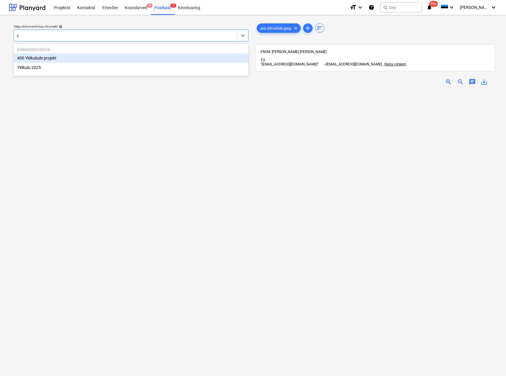
type input "yl"
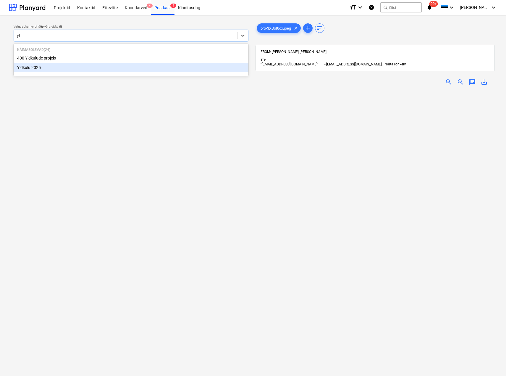
click at [39, 68] on div "Yldkulu 2025" at bounding box center [131, 67] width 235 height 9
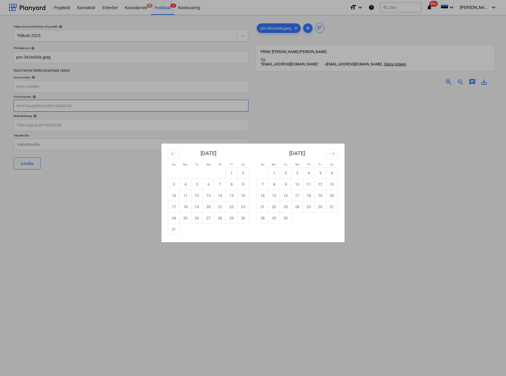
click at [44, 106] on body "Projektid Kontaktid Ettevõte Koondarved 4 Postkast 2 Kinnitusring format_size k…" at bounding box center [253, 188] width 506 height 376
click at [173, 153] on icon "Move backward to switch to the previous month." at bounding box center [174, 154] width 6 height 6
click at [212, 196] on td "16" at bounding box center [209, 195] width 12 height 11
type input "16 Jul 2025"
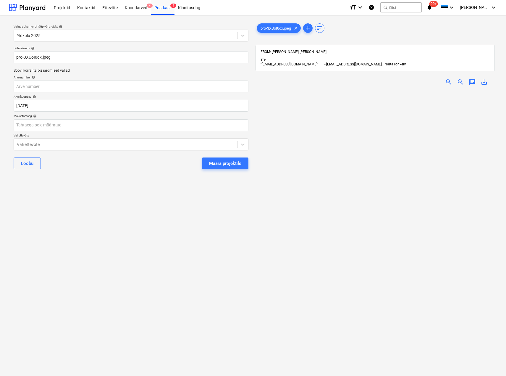
click at [55, 142] on div at bounding box center [125, 144] width 217 height 6
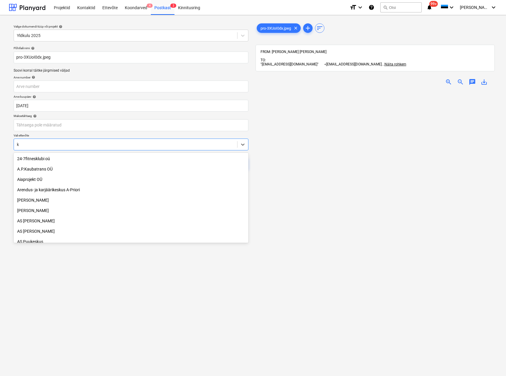
type input "k-"
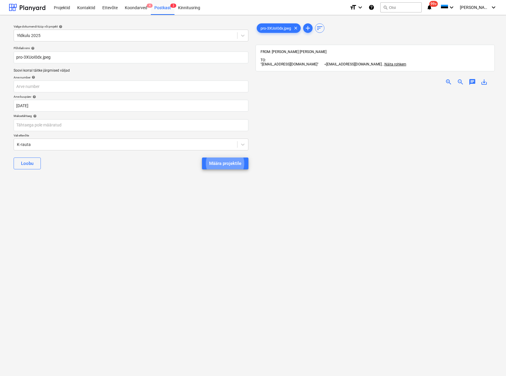
click at [202, 157] on button "Määra projektile" at bounding box center [225, 163] width 46 height 12
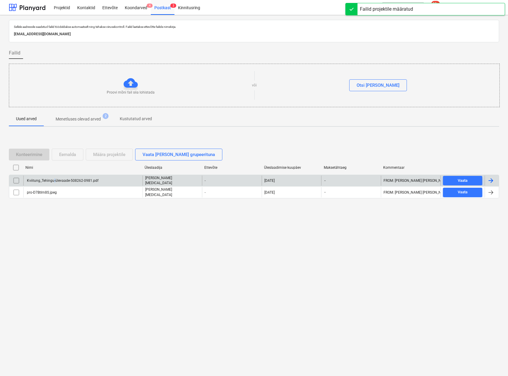
click at [54, 184] on div "Kviitung_Tehingu-ülevaade-508262-0981.pdf" at bounding box center [82, 180] width 119 height 10
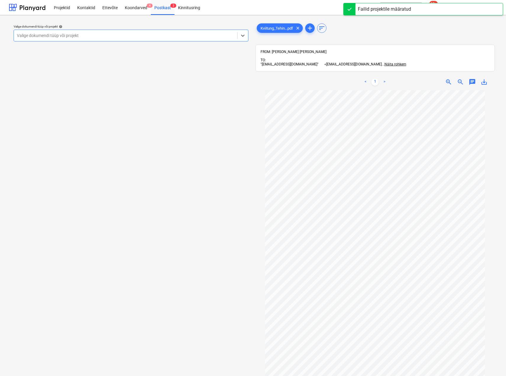
click at [75, 36] on div at bounding box center [125, 36] width 217 height 6
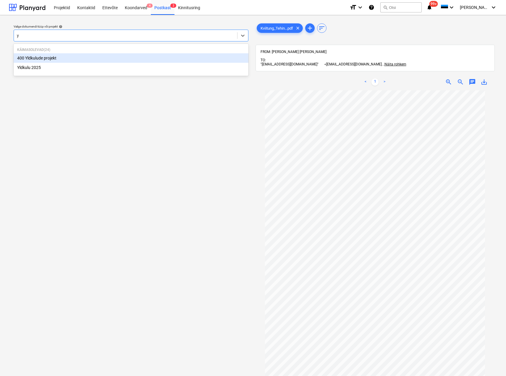
type input "yl"
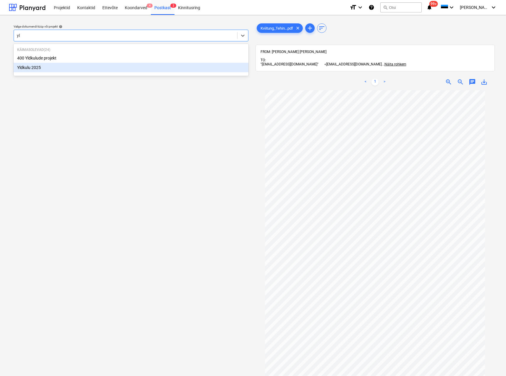
click at [48, 67] on div "Yldkulu 2025" at bounding box center [131, 67] width 235 height 9
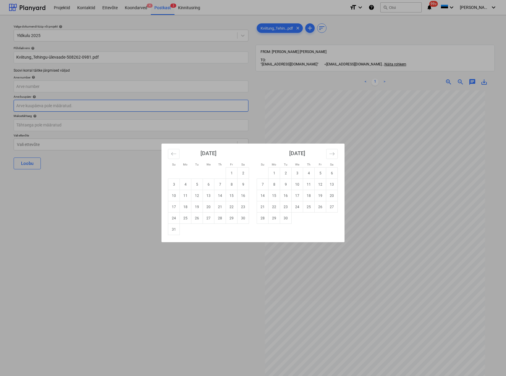
click at [46, 104] on body "Projektid Kontaktid Ettevõte Koondarved 4 Postkast 2 Kinnitusring format_size k…" at bounding box center [253, 188] width 506 height 376
drag, startPoint x: 271, startPoint y: 151, endPoint x: 234, endPoint y: 197, distance: 59.1
click at [240, 194] on div "July 2025 1 2 3 4 5 6 7 8 9 10 11 12 13 14 15 16 17 18 19 20 21 22 23 24 25 26 …" at bounding box center [341, 188] width 355 height 91
click at [148, 303] on div "Su Mo Tu We Th Fr Sa Su Mo Tu We Th Fr Sa July 2025 1 2 3 4 5 6 7 8 9 10 11 12 …" at bounding box center [253, 188] width 506 height 376
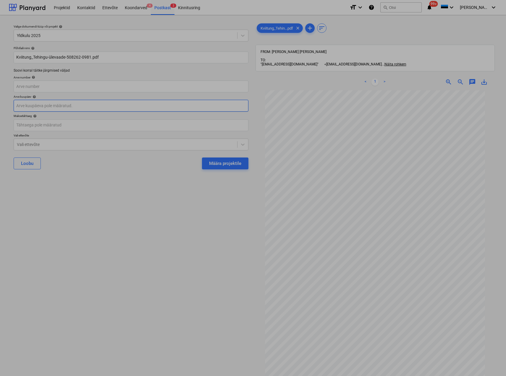
click at [38, 109] on body "Projektid Kontaktid Ettevõte Koondarved 4 Postkast 2 Kinnitusring format_size k…" at bounding box center [253, 188] width 506 height 376
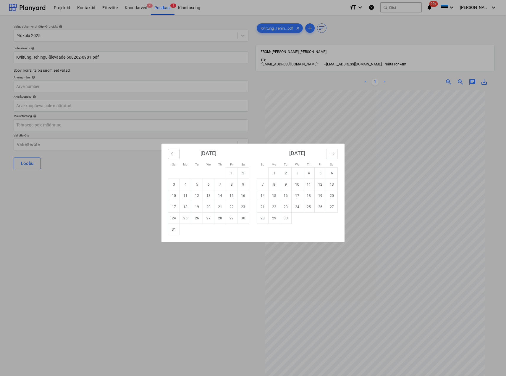
click at [172, 152] on icon "Move backward to switch to the previous month." at bounding box center [174, 154] width 6 height 6
click at [176, 205] on td "20" at bounding box center [174, 206] width 12 height 11
type input "20 Jul 2025"
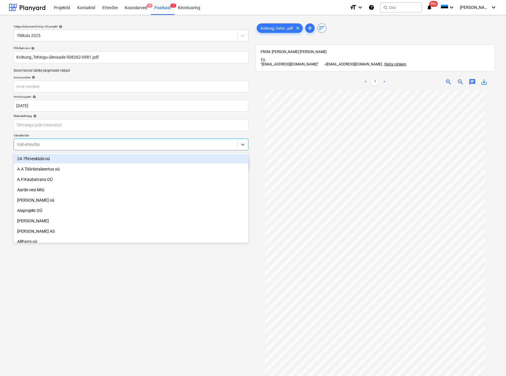
click at [106, 143] on div at bounding box center [125, 144] width 217 height 6
type input "ale"
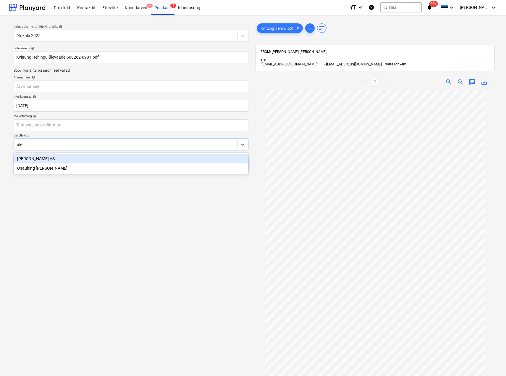
click at [94, 156] on div "[PERSON_NAME] AS" at bounding box center [131, 158] width 235 height 9
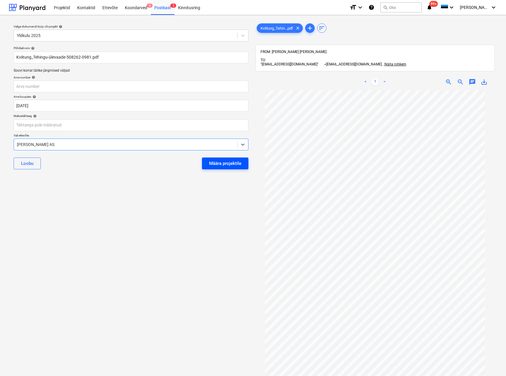
click at [221, 162] on div "Määra projektile" at bounding box center [225, 163] width 32 height 8
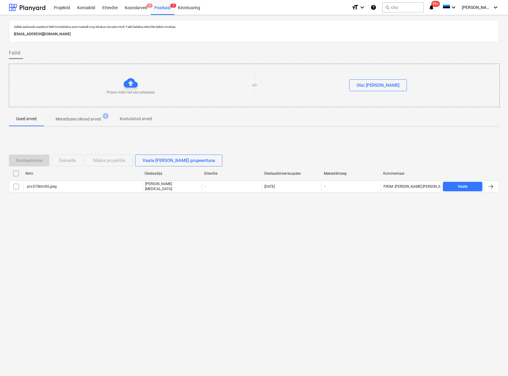
click at [320, 266] on div "Sellele aadressile saadetud failid töödeldakse automaatselt ning tehakse viirus…" at bounding box center [254, 195] width 508 height 360
click at [147, 6] on span "4" at bounding box center [150, 6] width 6 height 4
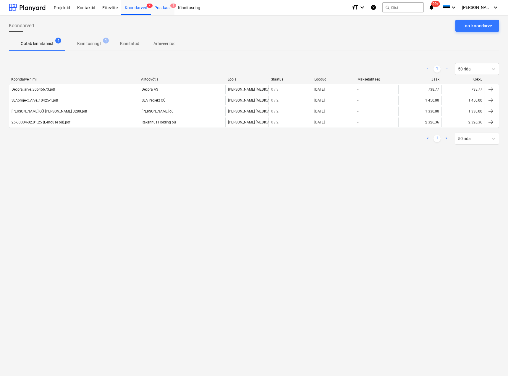
click at [159, 7] on div "Postkast 2" at bounding box center [163, 7] width 24 height 15
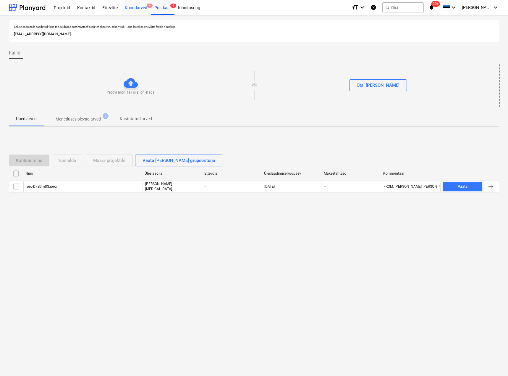
click at [128, 10] on div "Koondarved 4" at bounding box center [136, 7] width 30 height 15
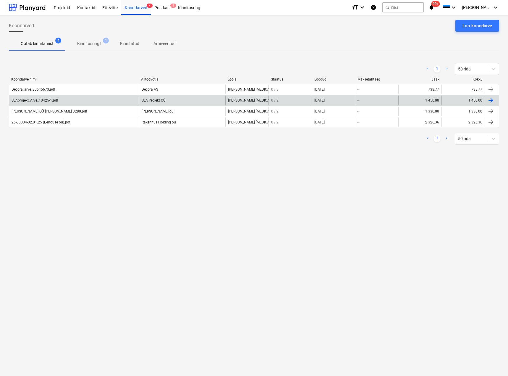
click at [36, 101] on div "SLAprojekt_Arve_10425-1.pdf" at bounding box center [35, 100] width 47 height 4
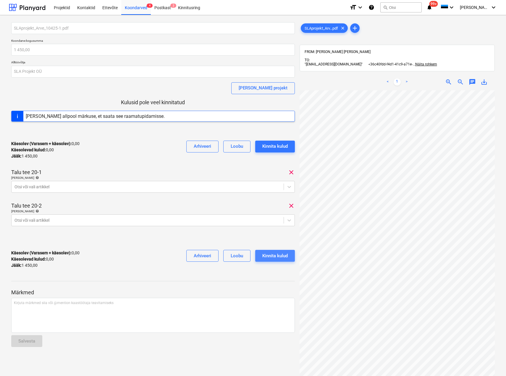
click at [274, 258] on div "Kinnita kulud" at bounding box center [274, 256] width 25 height 8
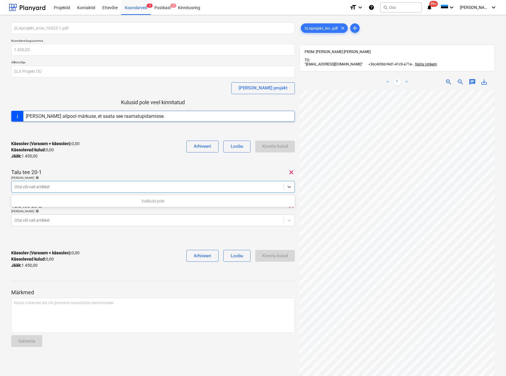
click at [174, 185] on div at bounding box center [147, 187] width 266 height 6
click at [290, 185] on icon at bounding box center [289, 187] width 6 height 6
click at [123, 185] on div at bounding box center [147, 187] width 266 height 6
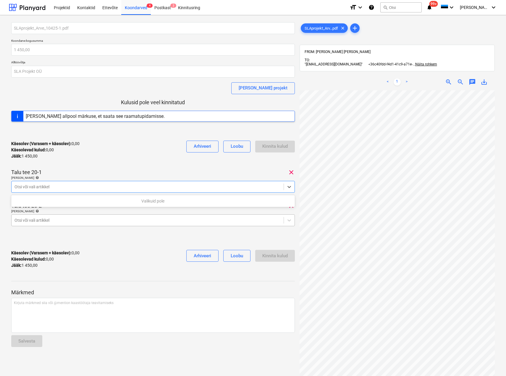
click at [101, 223] on div "Otsi või vali artikkel" at bounding box center [148, 220] width 272 height 8
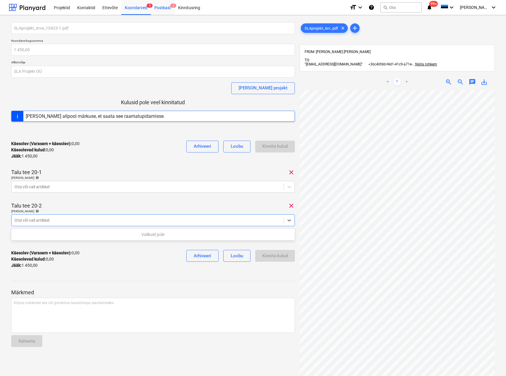
click at [162, 4] on div "Postkast 2" at bounding box center [163, 7] width 24 height 15
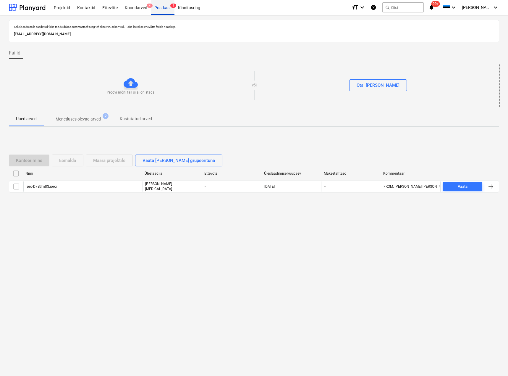
click at [158, 5] on div "Postkast 2" at bounding box center [163, 7] width 24 height 15
drag, startPoint x: 128, startPoint y: 35, endPoint x: 7, endPoint y: 38, distance: 120.4
click at [7, 38] on div "Sellele aadressile saadetud failid töödeldakse automaatselt ning tehakse viirus…" at bounding box center [254, 195] width 508 height 360
drag, startPoint x: 34, startPoint y: 35, endPoint x: 157, endPoint y: 250, distance: 248.5
click at [157, 250] on div "Sellele aadressile saadetud failid töödeldakse automaatselt ning tehakse viirus…" at bounding box center [254, 195] width 508 height 360
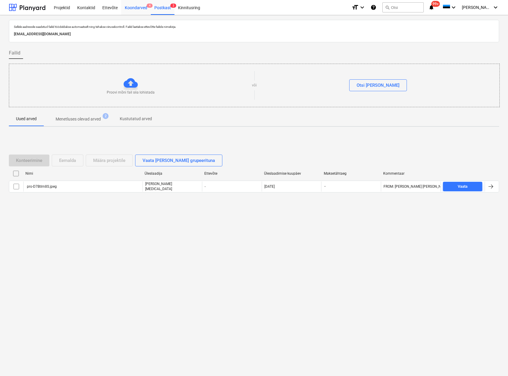
click at [133, 4] on div "Koondarved 4" at bounding box center [136, 7] width 30 height 15
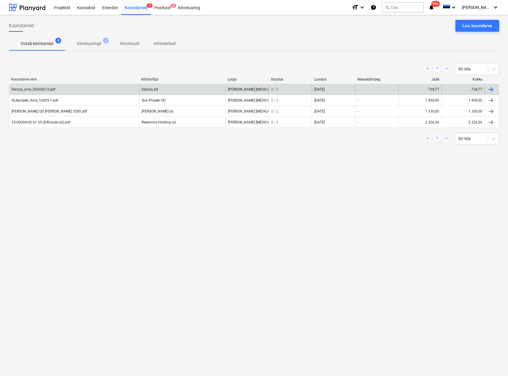
click at [58, 90] on div "Decora_arve_30545673.pdf" at bounding box center [74, 89] width 130 height 9
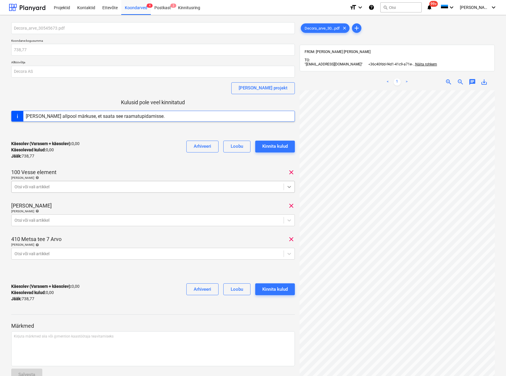
click at [290, 187] on icon at bounding box center [289, 187] width 4 height 2
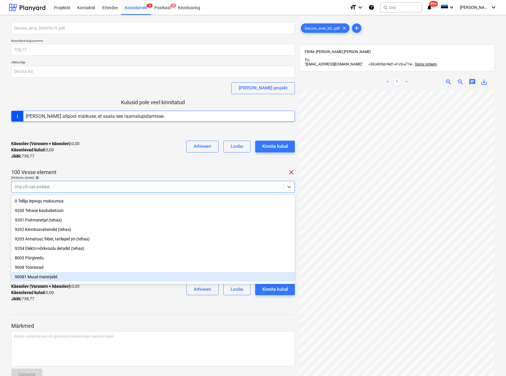
click at [58, 279] on div "90081 Muud materjalid" at bounding box center [153, 276] width 284 height 9
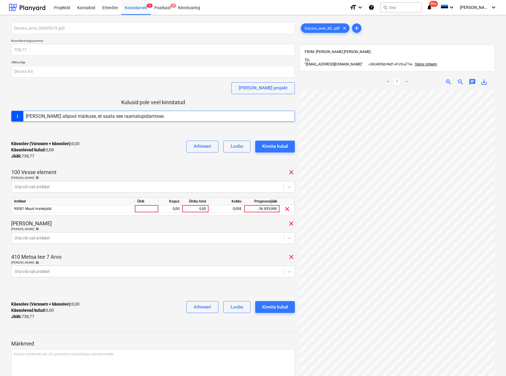
click at [85, 145] on div "Käesolev (Varasem + käesolev) : 0,00 Käesolevad kulud : 0,00 Jääk : 738,77 Arhi…" at bounding box center [153, 150] width 284 height 28
click at [139, 210] on div at bounding box center [147, 208] width 24 height 7
type input "kmpl"
type input "200"
click at [140, 231] on p "[PERSON_NAME] artiklid help" at bounding box center [153, 229] width 284 height 5
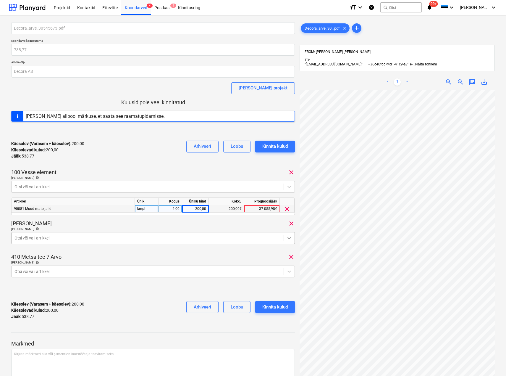
click at [286, 237] on div at bounding box center [289, 237] width 11 height 11
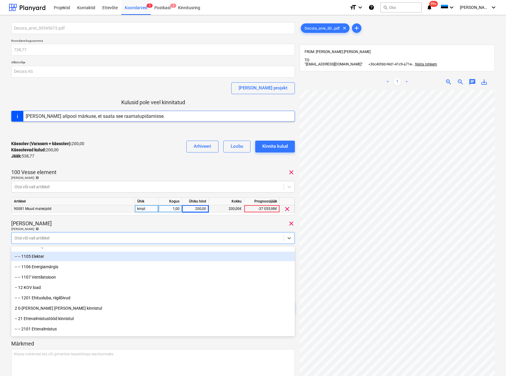
scroll to position [59, 0]
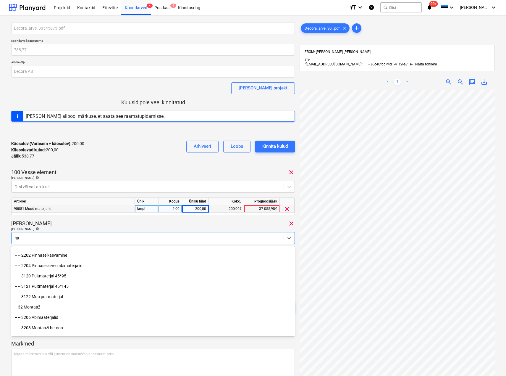
type input "muu"
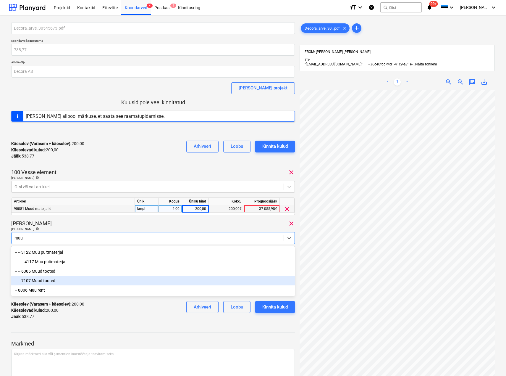
click at [40, 277] on div "-- -- 7107 Muud tooted" at bounding box center [153, 280] width 284 height 9
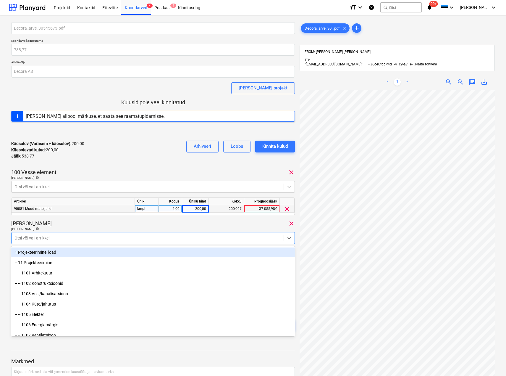
click at [95, 220] on div "[PERSON_NAME] clear" at bounding box center [153, 223] width 284 height 7
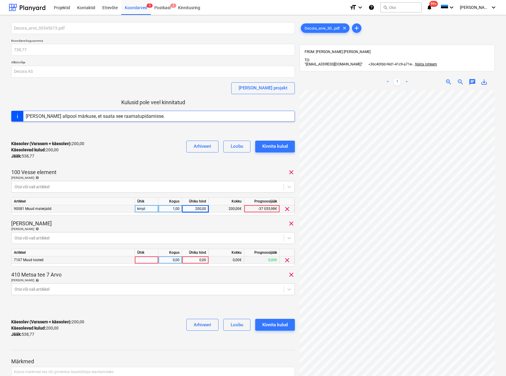
click at [143, 259] on div at bounding box center [147, 259] width 24 height 7
type input "kmpl"
type input "200"
click at [122, 274] on div "410 Metsa tee 7 Arvo clear" at bounding box center [153, 274] width 284 height 7
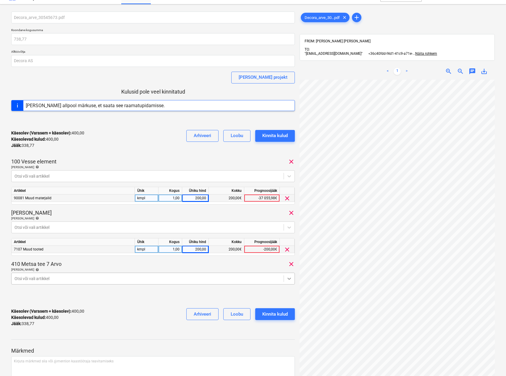
click at [290, 289] on body "Projektid Kontaktid Ettevõte Koondarved 4 Postkast 2 Kinnitusring format_size k…" at bounding box center [253, 177] width 506 height 376
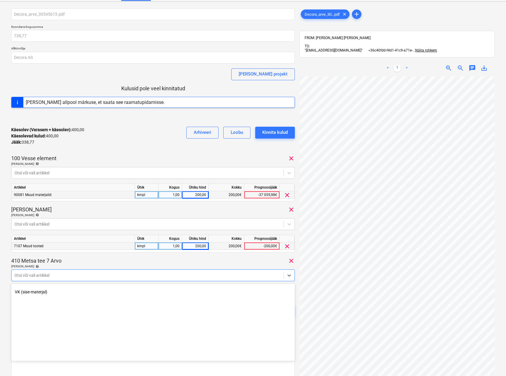
scroll to position [148, 0]
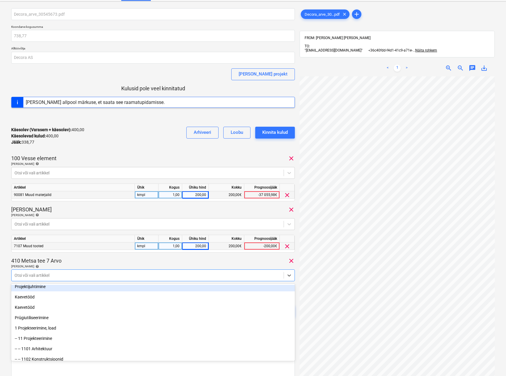
click at [232, 266] on div "[PERSON_NAME] artiklid help" at bounding box center [153, 266] width 284 height 4
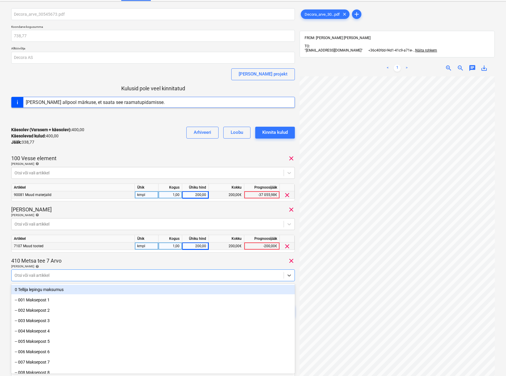
click at [112, 273] on div at bounding box center [147, 275] width 266 height 6
type input "fass"
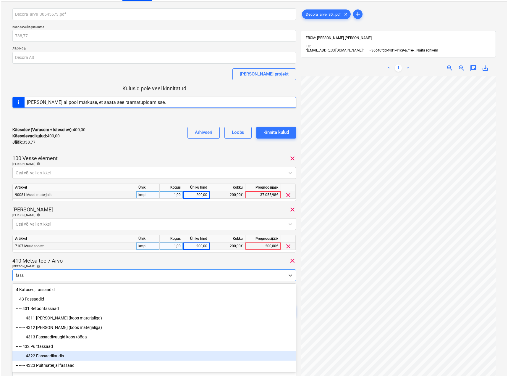
scroll to position [30, 0]
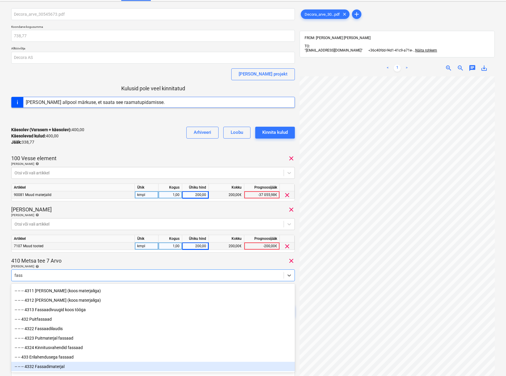
click at [64, 366] on div "-- -- -- 4332 Fassadimaterjal" at bounding box center [153, 365] width 284 height 9
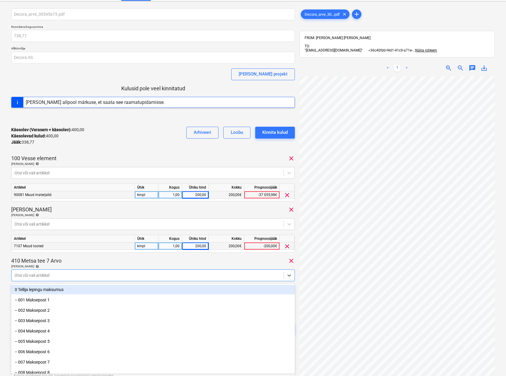
click at [105, 258] on div "410 Metsa tee 7 Arvo clear" at bounding box center [153, 260] width 284 height 7
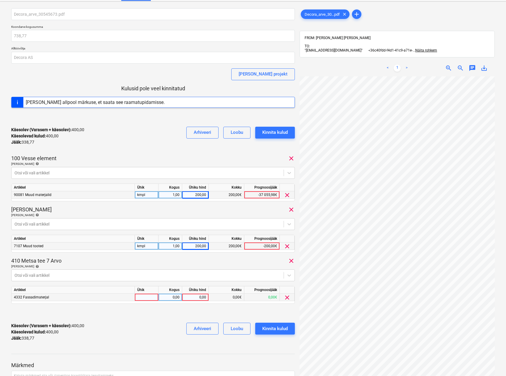
click at [142, 297] on div at bounding box center [147, 296] width 24 height 7
type input "kmpl"
type input "338,77"
click at [136, 328] on div "Käesolev (Varasem + käesolev) : 400,00 Käesolevad kulud : 400,00 Jääk : 338,77 …" at bounding box center [153, 332] width 284 height 28
click at [272, 329] on div "Kinnita kulud" at bounding box center [274, 328] width 25 height 8
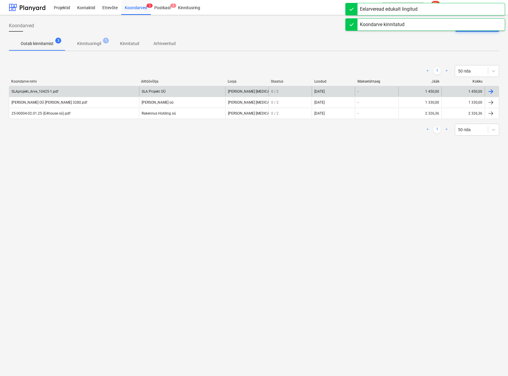
click at [52, 91] on div "SLAprojekt_Arve_10425-1.pdf" at bounding box center [35, 91] width 47 height 4
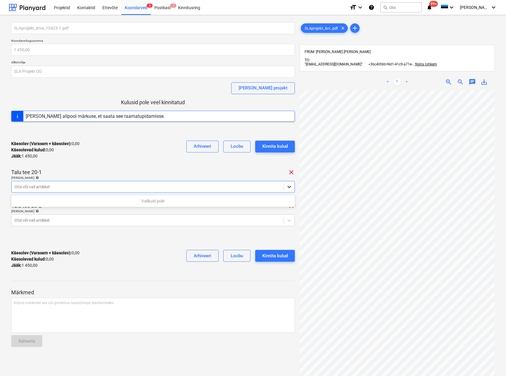
click at [289, 187] on icon at bounding box center [289, 187] width 4 height 2
click at [224, 187] on div at bounding box center [147, 187] width 266 height 6
click at [33, 187] on div at bounding box center [147, 187] width 266 height 6
click at [41, 308] on div "Kirjuta märkmed siia või @mention kaastöötaja teavitamiseks ﻿" at bounding box center [153, 314] width 284 height 35
click at [30, 343] on div "Salvesta" at bounding box center [26, 341] width 17 height 8
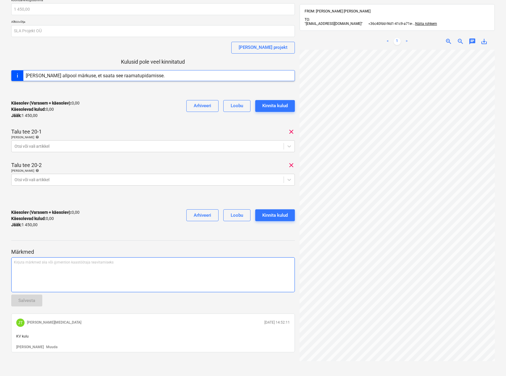
scroll to position [77, 0]
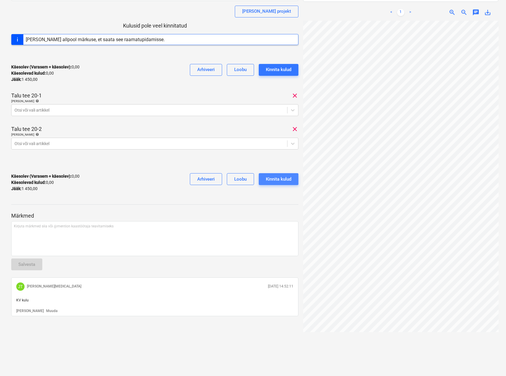
click at [276, 177] on div "Kinnita kulud" at bounding box center [278, 179] width 25 height 8
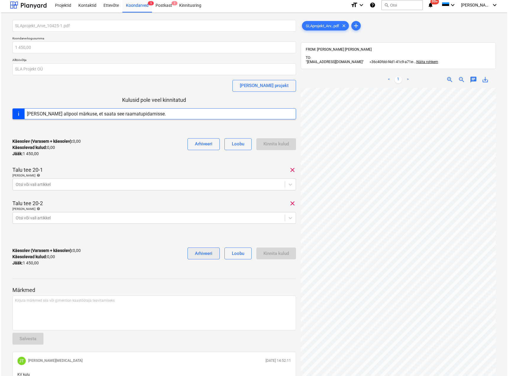
scroll to position [0, 0]
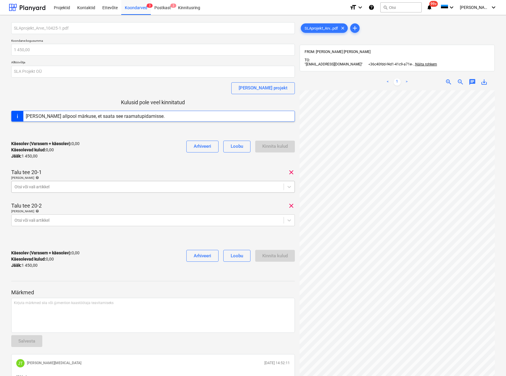
click at [171, 185] on div at bounding box center [147, 187] width 266 height 6
click at [152, 200] on div "Valikuid pole" at bounding box center [153, 200] width 284 height 9
type input "Välistrassid"
click at [139, 170] on div "Talu tee 20-1 clear" at bounding box center [153, 172] width 284 height 7
click at [96, 221] on div at bounding box center [147, 220] width 266 height 6
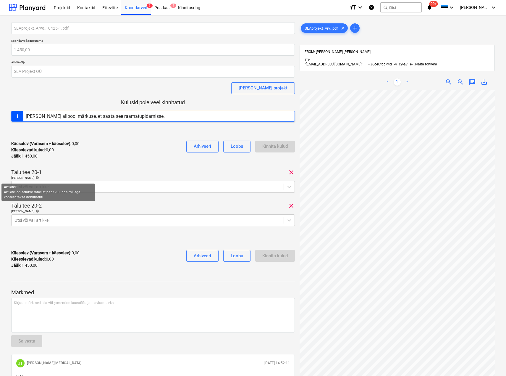
click at [34, 178] on span "help" at bounding box center [36, 178] width 5 height 4
drag, startPoint x: 106, startPoint y: 176, endPoint x: 121, endPoint y: 183, distance: 16.5
click at [106, 176] on div "[PERSON_NAME] artiklid help" at bounding box center [153, 178] width 284 height 4
click at [183, 215] on div "Otsi või vali artikkel" at bounding box center [153, 220] width 284 height 12
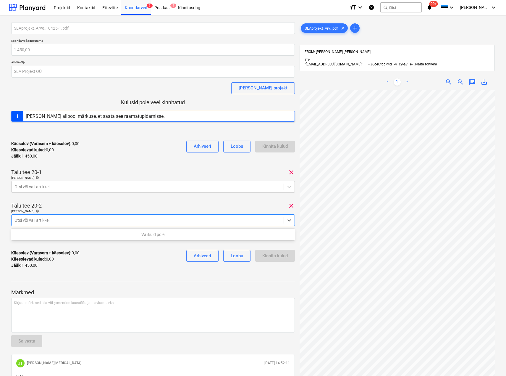
click at [79, 219] on div at bounding box center [147, 220] width 266 height 6
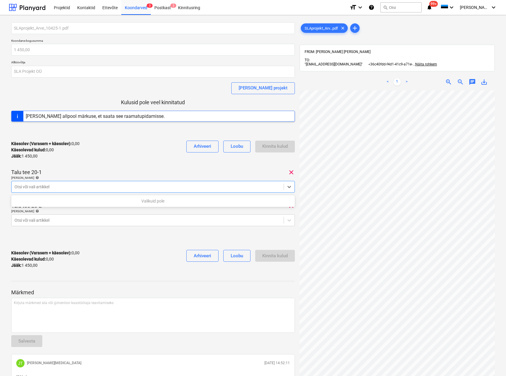
click at [61, 184] on div at bounding box center [147, 187] width 266 height 6
type input "Välistrass"
click at [61, 184] on div at bounding box center [147, 187] width 266 height 6
click at [293, 174] on span "clear" at bounding box center [291, 172] width 7 height 7
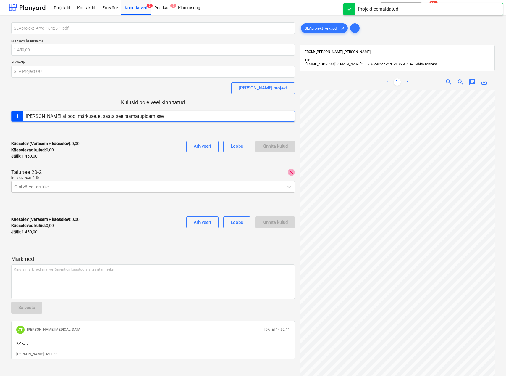
click at [293, 170] on span "clear" at bounding box center [291, 172] width 7 height 7
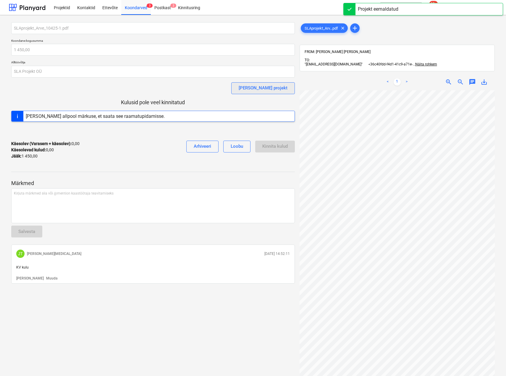
click at [274, 88] on div "[PERSON_NAME] projekt" at bounding box center [263, 88] width 49 height 8
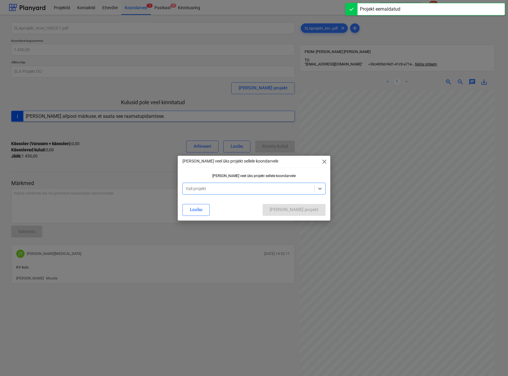
click at [208, 188] on div at bounding box center [248, 188] width 125 height 6
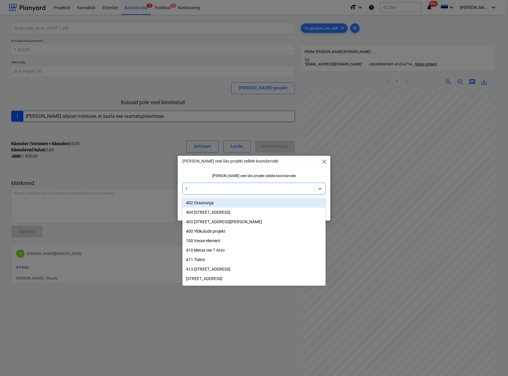
type input "ta"
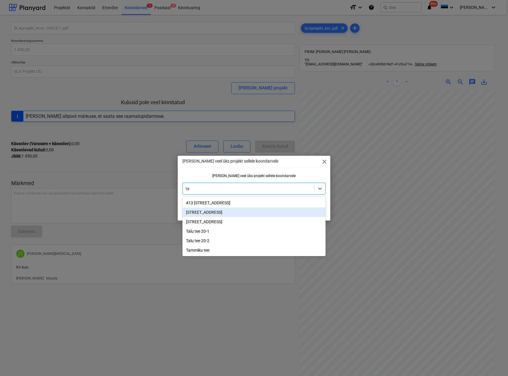
click at [208, 212] on div "[STREET_ADDRESS]" at bounding box center [253, 211] width 143 height 9
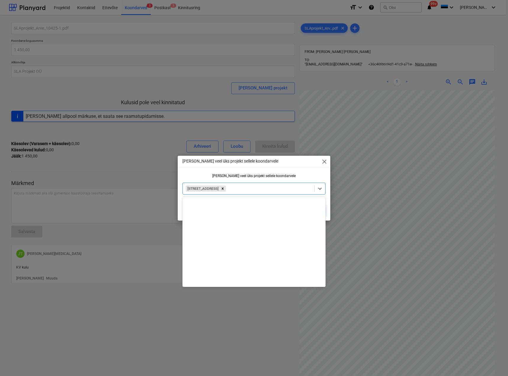
scroll to position [149, 0]
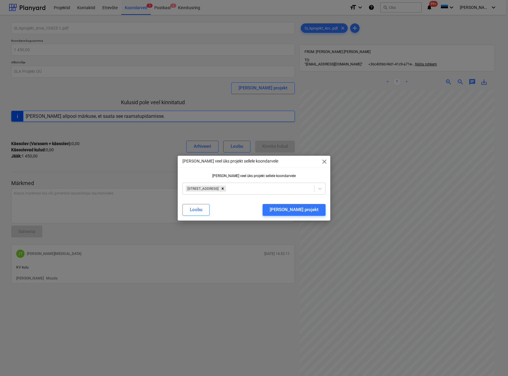
click at [130, 310] on div "[PERSON_NAME] veel üks projekt sellele koondarvele close [PERSON_NAME] veel üks…" at bounding box center [254, 188] width 508 height 376
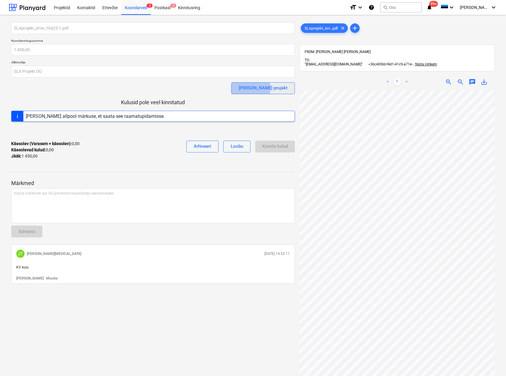
click at [276, 88] on div "[PERSON_NAME] projekt" at bounding box center [263, 88] width 49 height 8
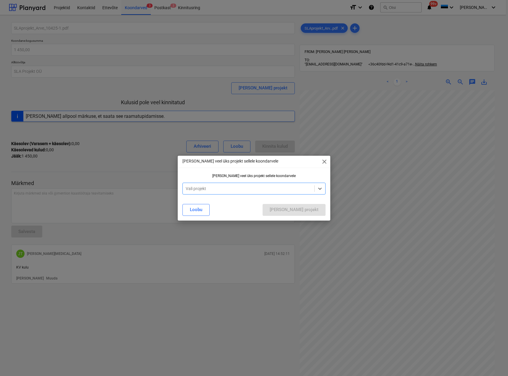
click at [215, 189] on div at bounding box center [248, 188] width 125 height 6
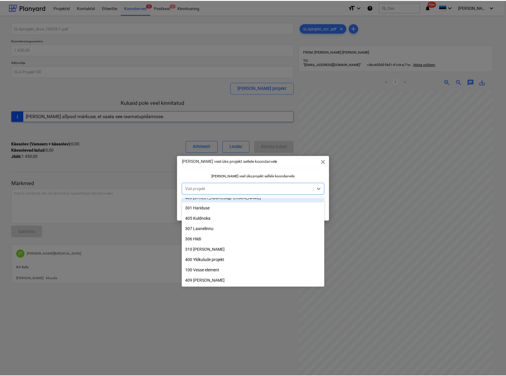
scroll to position [89, 0]
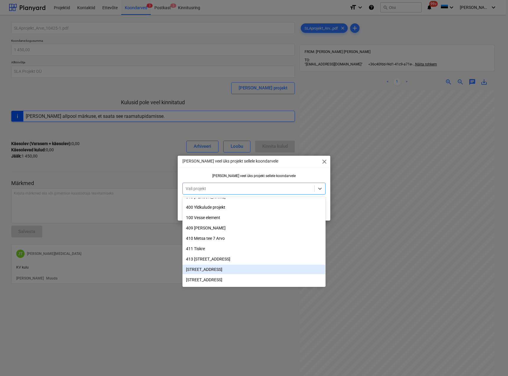
click at [211, 270] on div "[STREET_ADDRESS]" at bounding box center [253, 268] width 143 height 9
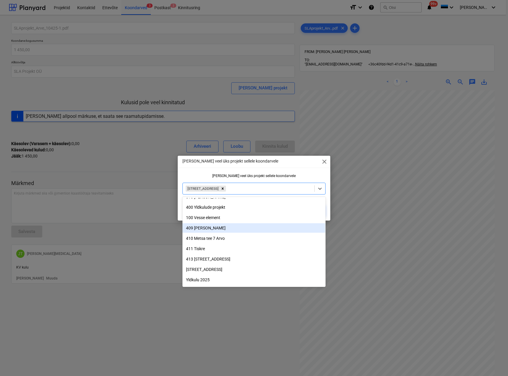
click at [285, 161] on div "[PERSON_NAME] veel üks projekt sellele koondarvele close" at bounding box center [254, 162] width 152 height 12
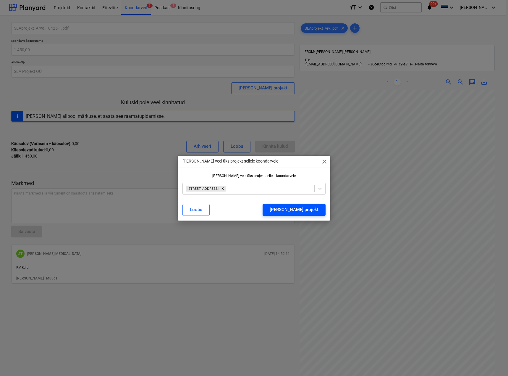
click at [304, 208] on div "[PERSON_NAME] projekt" at bounding box center [294, 210] width 49 height 8
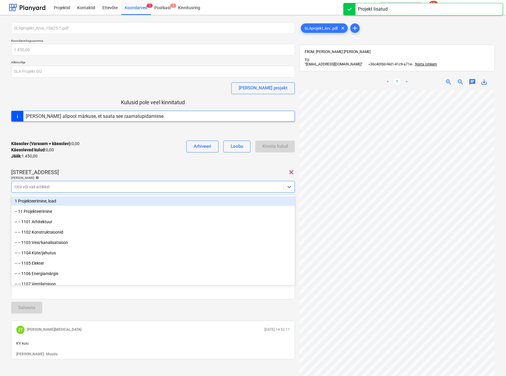
click at [164, 187] on div at bounding box center [147, 187] width 266 height 6
type input "k"
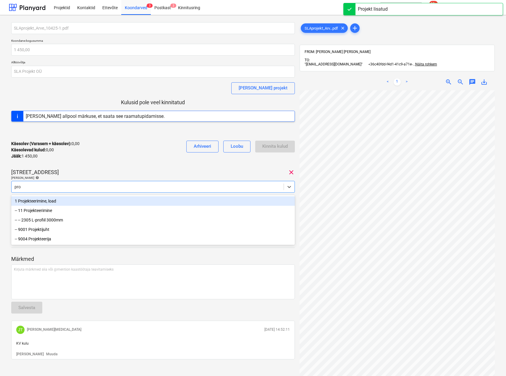
type input "proj"
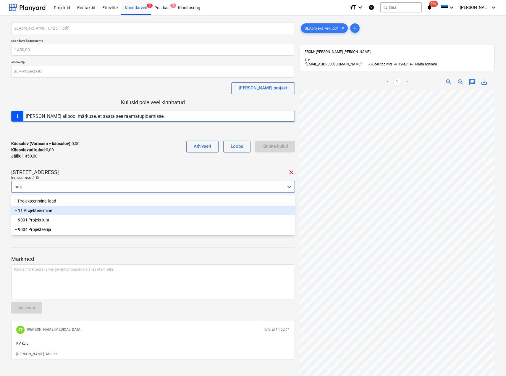
click at [48, 212] on div "-- 11 Projekteerimine" at bounding box center [153, 210] width 284 height 9
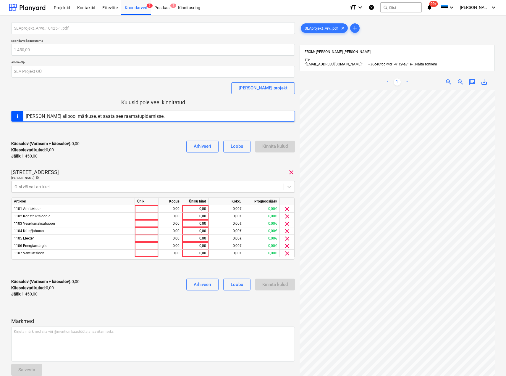
drag, startPoint x: 129, startPoint y: 161, endPoint x: 169, endPoint y: 187, distance: 47.2
click at [129, 161] on div "Käesolev (Varasem + käesolev) : 0,00 Käesolevad kulud : 0,00 Jääk : 1 450,00 Ar…" at bounding box center [153, 150] width 284 height 28
click at [151, 224] on div at bounding box center [147, 223] width 24 height 7
type input "m"
type input "kmpl"
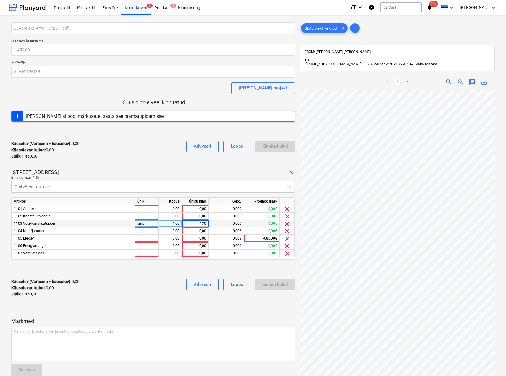
type input "1300"
click at [219, 311] on div "Märkmed Kirjuta märkmed siia või @mention kaastöötaja teavitamiseks ﻿ Salvesta …" at bounding box center [153, 361] width 284 height 119
click at [285, 208] on span "clear" at bounding box center [287, 208] width 7 height 7
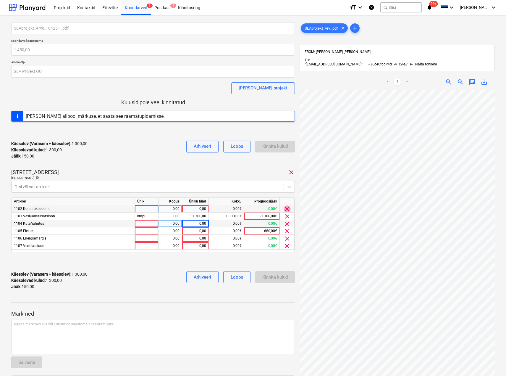
click at [287, 207] on span "clear" at bounding box center [287, 208] width 7 height 7
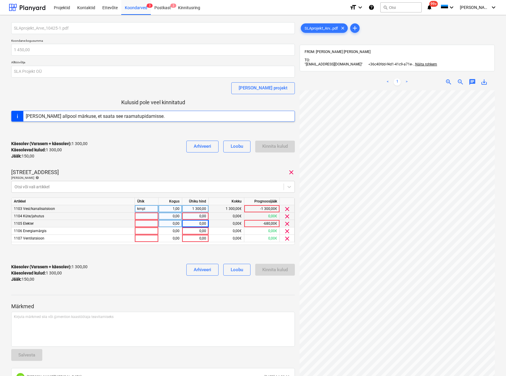
click at [288, 215] on span "clear" at bounding box center [287, 216] width 7 height 7
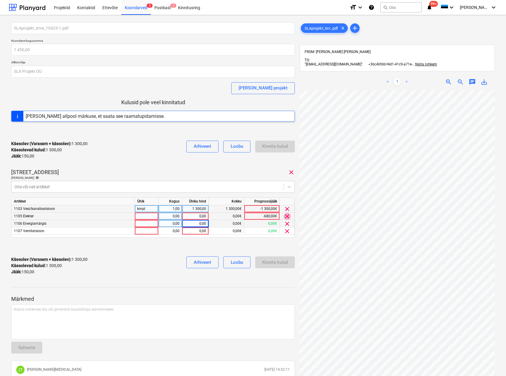
click at [289, 217] on span "clear" at bounding box center [287, 216] width 7 height 7
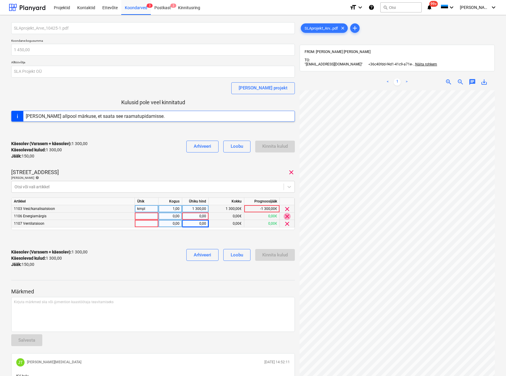
click at [289, 217] on span "clear" at bounding box center [287, 216] width 7 height 7
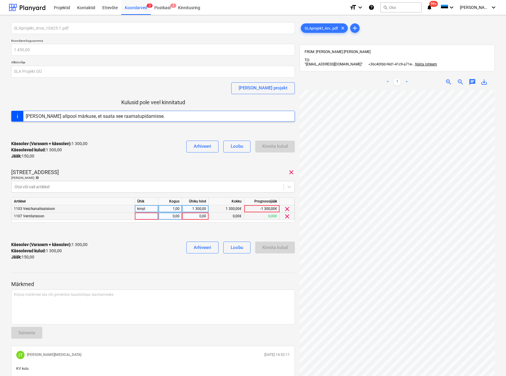
click at [289, 217] on span "clear" at bounding box center [287, 216] width 7 height 7
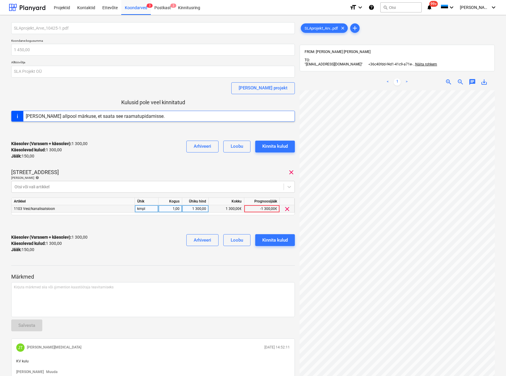
click at [264, 215] on div "SLAprojekt_Arve_10425-1.pdf Koondarve kogusumma 1 450,00 Alltöövõtja SLA Projek…" at bounding box center [153, 139] width 284 height 235
click at [268, 235] on button "Kinnita kulud" at bounding box center [275, 240] width 40 height 12
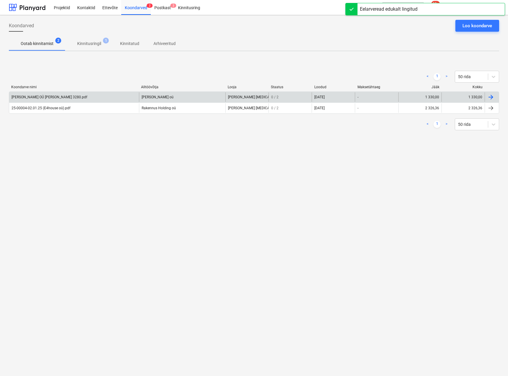
click at [45, 96] on div "[PERSON_NAME] OÜ [PERSON_NAME] 3280.pdf" at bounding box center [50, 97] width 76 height 4
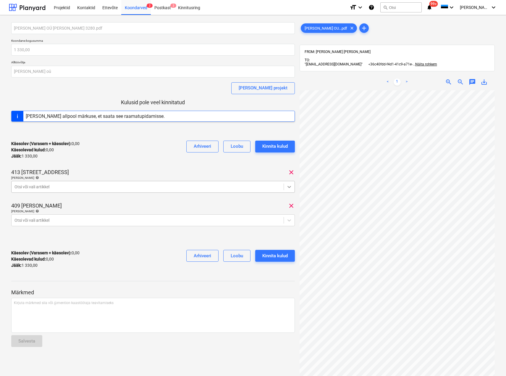
click at [291, 186] on icon at bounding box center [289, 187] width 6 height 6
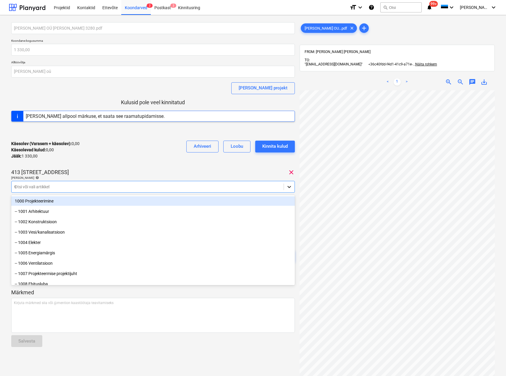
type input "tr"
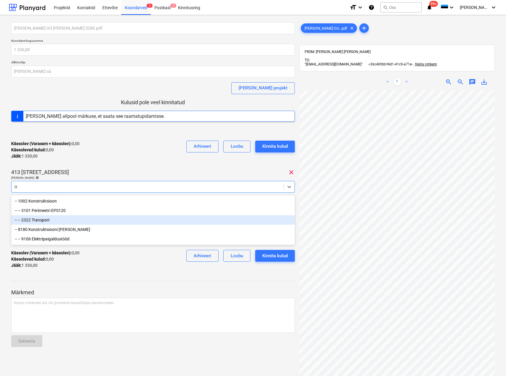
click at [64, 219] on div "-- -- 2322 Transport" at bounding box center [153, 219] width 284 height 9
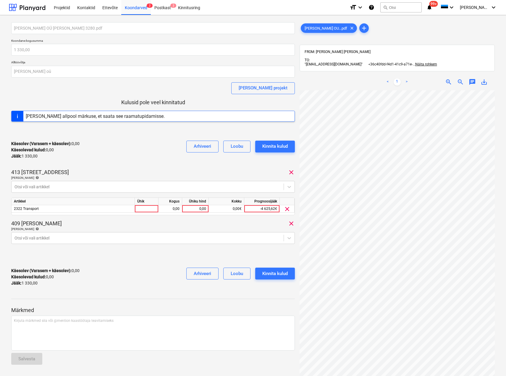
click at [117, 165] on div "[PERSON_NAME] OÜ [PERSON_NAME] 3280.pdf Koondarve kogusumma 1 330,00 Alltöövõt…" at bounding box center [153, 156] width 284 height 269
click at [150, 207] on div at bounding box center [147, 208] width 24 height 7
type input "KMPL"
type input "650"
click at [140, 229] on div "[PERSON_NAME] artiklid help" at bounding box center [153, 229] width 284 height 4
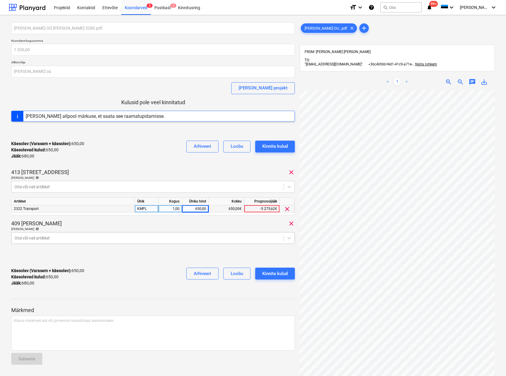
click at [139, 238] on div at bounding box center [147, 238] width 266 height 6
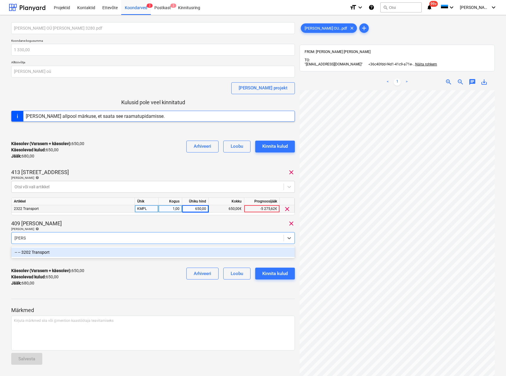
type input "TRANS"
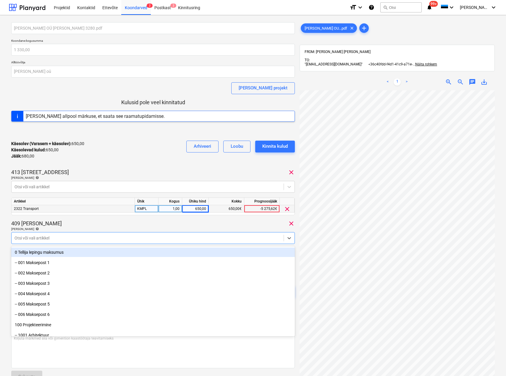
click at [149, 224] on div "409 [PERSON_NAME] clear" at bounding box center [153, 223] width 284 height 7
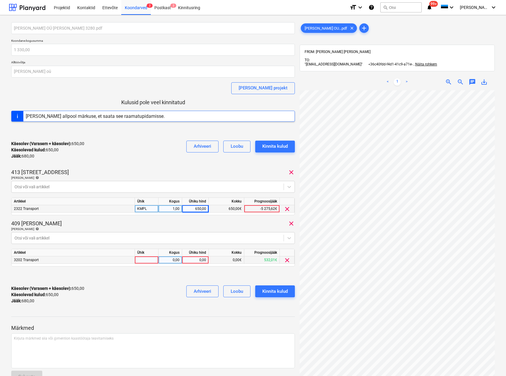
click at [145, 259] on div at bounding box center [147, 259] width 24 height 7
type input "KMPL"
type input "680"
click at [272, 292] on div "Kinnita kulud" at bounding box center [274, 291] width 25 height 8
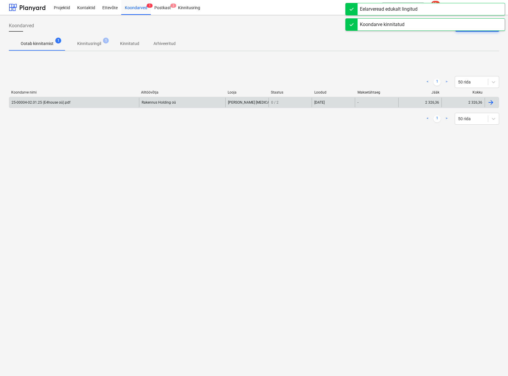
click at [37, 99] on div "25-00004-02.01.25 (E4house oü).pdf" at bounding box center [74, 102] width 130 height 9
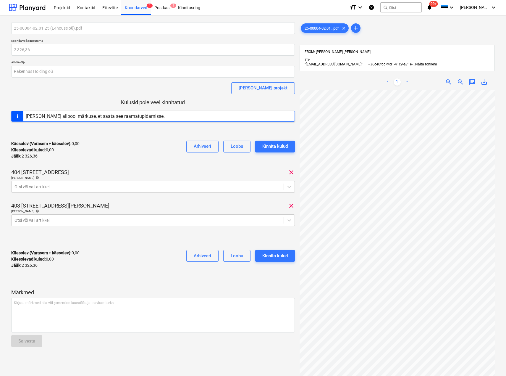
scroll to position [0, 28]
click at [44, 187] on div at bounding box center [147, 187] width 266 height 6
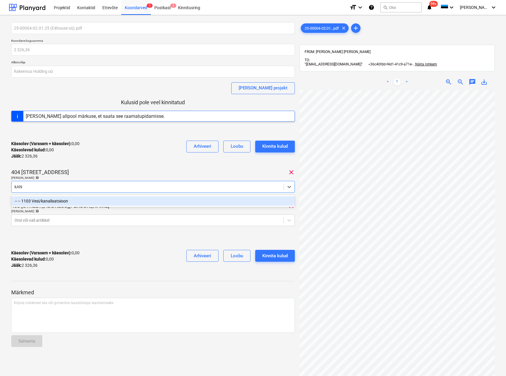
type input "kANA"
click at [44, 200] on div "-- -- 1103 Vesi/kanalisatsioon" at bounding box center [153, 200] width 284 height 9
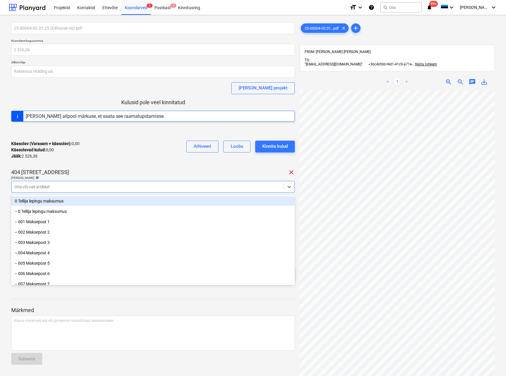
click at [76, 167] on div "25-00004-02.01.25 (E4house oü).pdf Koondarve kogusumma 2 326,36 Alltöövõtja Rak…" at bounding box center [153, 156] width 284 height 269
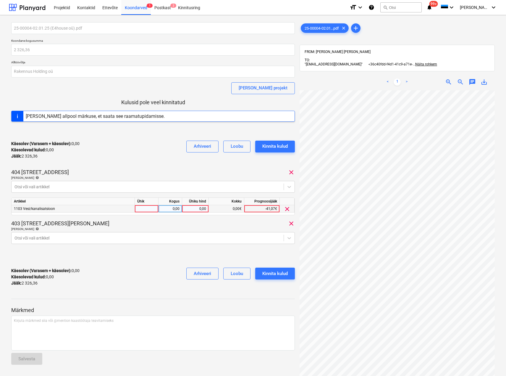
click at [140, 209] on div at bounding box center [147, 208] width 24 height 7
type input "KMPL"
type input "1200"
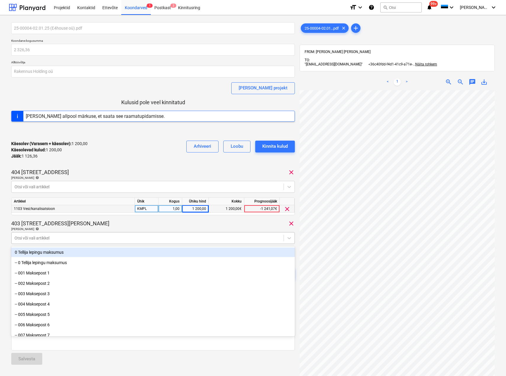
click at [83, 238] on div at bounding box center [147, 238] width 266 height 6
type input "K"
type input "1300"
click at [104, 219] on div "25-00004-02.01.25 (E4house oü).pdf Koondarve kogusumma 2 326,36 Alltöövõtja Rak…" at bounding box center [153, 156] width 284 height 269
click at [107, 238] on div at bounding box center [147, 238] width 266 height 6
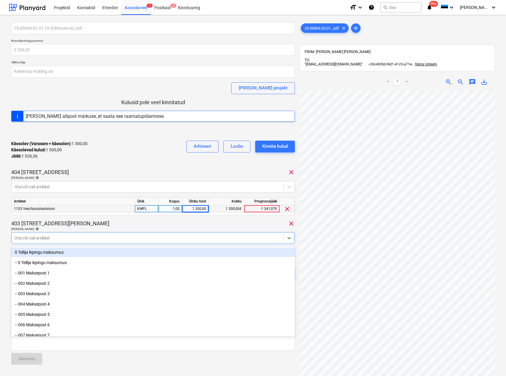
click at [107, 238] on div at bounding box center [147, 238] width 266 height 6
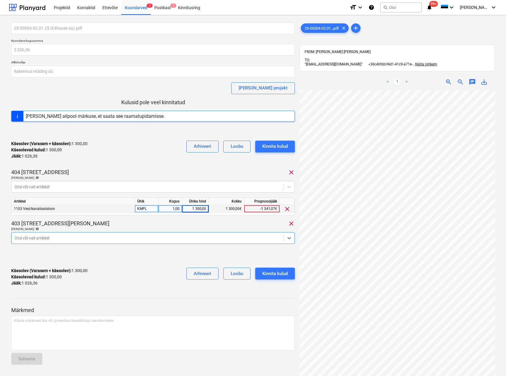
click at [107, 238] on div at bounding box center [147, 238] width 266 height 6
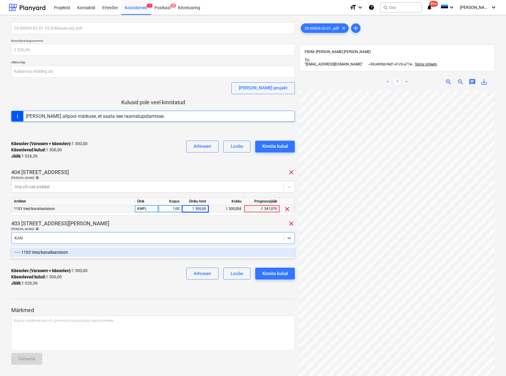
type input "KANA"
click at [105, 254] on div "-- -- 1103 Vesi/kanalisatsioon" at bounding box center [153, 251] width 284 height 9
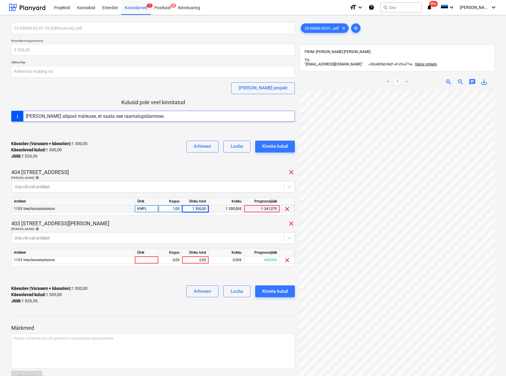
click at [103, 222] on div "403 [STREET_ADDRESS] clear" at bounding box center [153, 223] width 284 height 7
click at [148, 260] on div at bounding box center [147, 259] width 24 height 7
type input "kmpl"
type input "1026,36"
click at [264, 289] on div "Kinnita kulud" at bounding box center [274, 291] width 25 height 8
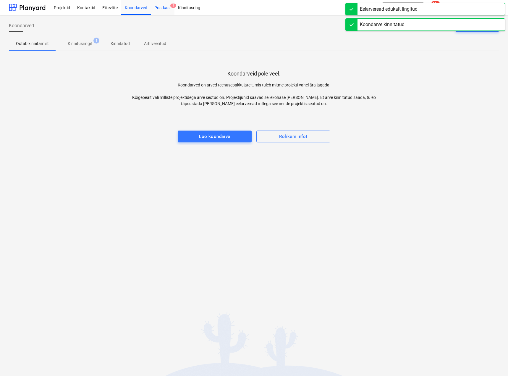
click at [161, 3] on div "Postkast 2" at bounding box center [163, 7] width 24 height 15
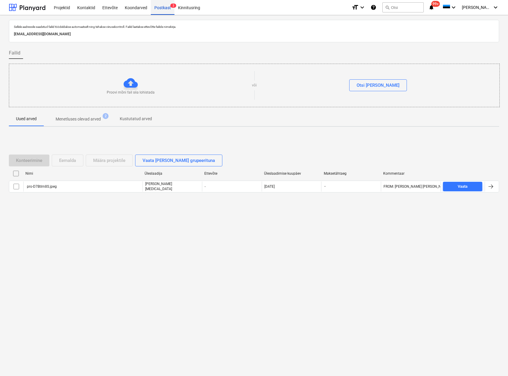
click at [167, 8] on div "Postkast 2" at bounding box center [163, 7] width 24 height 15
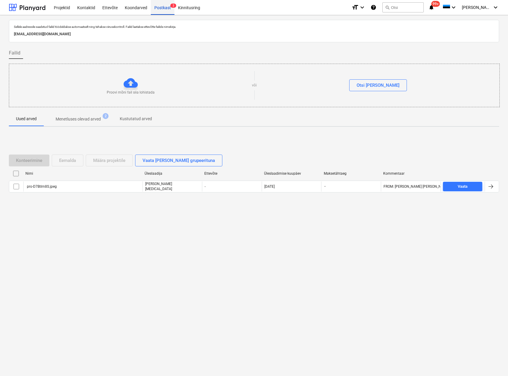
click at [167, 8] on div "Postkast 2" at bounding box center [163, 7] width 24 height 15
click at [54, 6] on div "Projektid" at bounding box center [61, 7] width 23 height 15
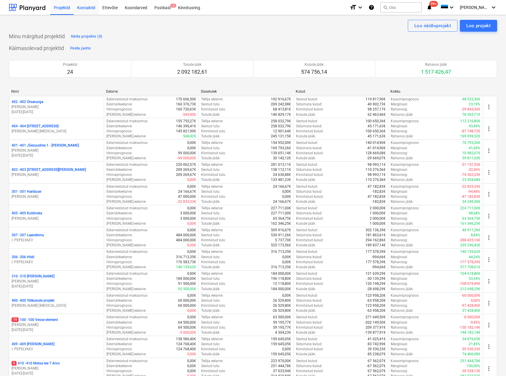
click at [85, 9] on div "Kontaktid" at bounding box center [86, 7] width 25 height 15
click at [154, 4] on div "Postkast 2" at bounding box center [163, 7] width 24 height 15
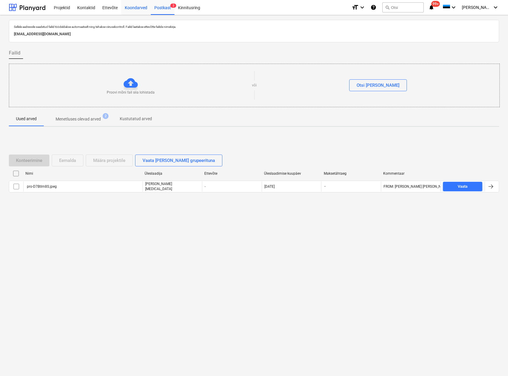
click at [128, 5] on div "Koondarved" at bounding box center [136, 7] width 30 height 15
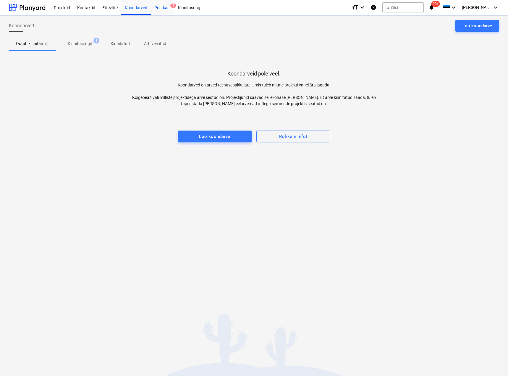
click at [163, 7] on div "Postkast 2" at bounding box center [163, 7] width 24 height 15
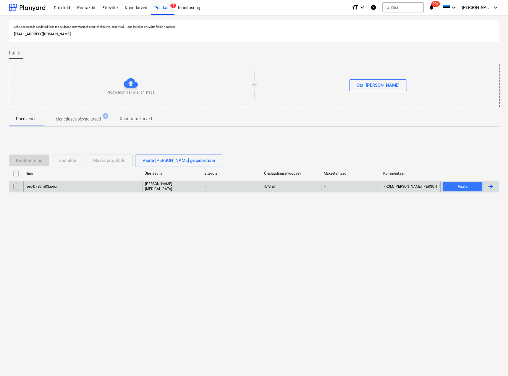
click at [78, 186] on div "pro-D7Btlm8S.jpeg" at bounding box center [82, 186] width 119 height 10
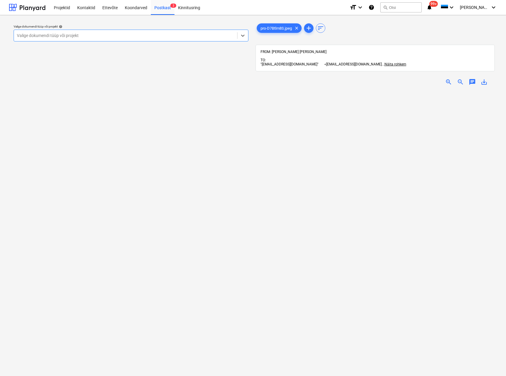
click at [448, 79] on span "zoom_in" at bounding box center [448, 81] width 7 height 7
click at [105, 35] on div at bounding box center [125, 36] width 217 height 6
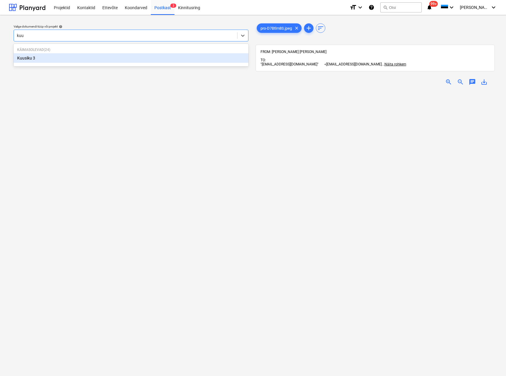
type input "kuus"
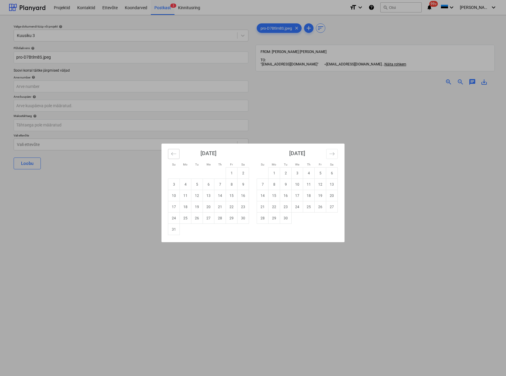
click at [172, 152] on icon "Move backward to switch to the previous month." at bounding box center [174, 154] width 6 height 6
click at [183, 206] on td "21" at bounding box center [186, 206] width 12 height 11
type input "[DATE]"
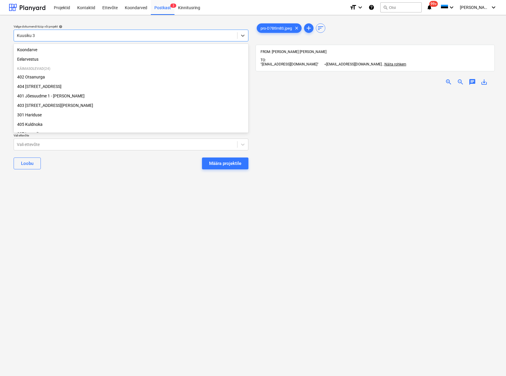
click at [63, 36] on div at bounding box center [125, 36] width 217 height 6
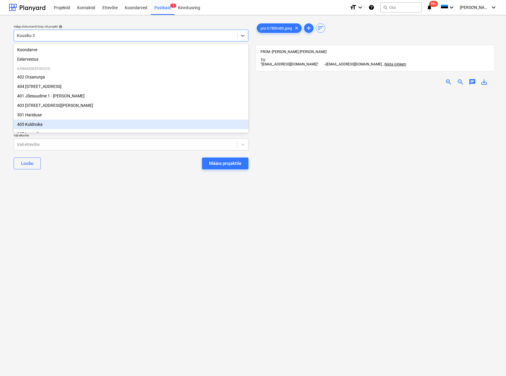
click at [72, 181] on div "Valige dokumendi tüüp või projekt help option 405 Kuldnoka focused, 8 of 26. 26…" at bounding box center [131, 236] width 244 height 432
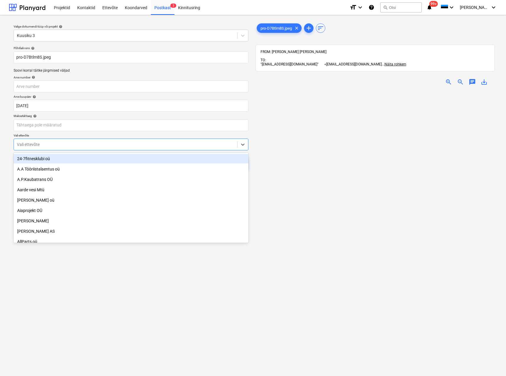
click at [74, 144] on div at bounding box center [125, 144] width 217 height 6
type input "onn"
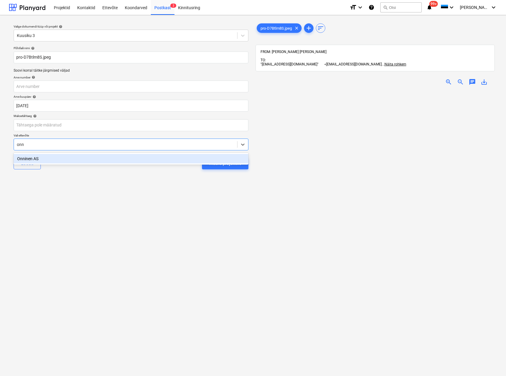
click at [65, 161] on div "Onninen AS" at bounding box center [131, 158] width 235 height 9
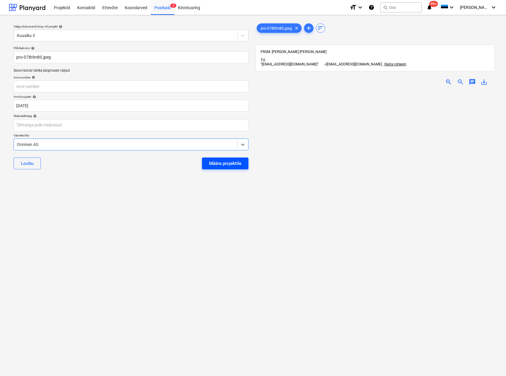
click at [217, 159] on div "Määra projektile" at bounding box center [225, 163] width 32 height 8
